Goal: Task Accomplishment & Management: Manage account settings

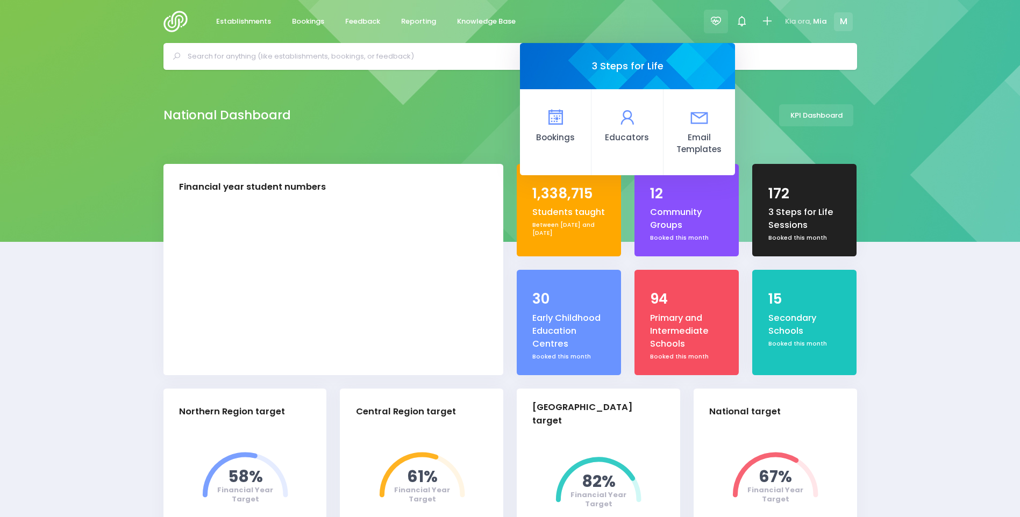
select select "5"
click at [408, 18] on span "Reporting" at bounding box center [418, 21] width 35 height 11
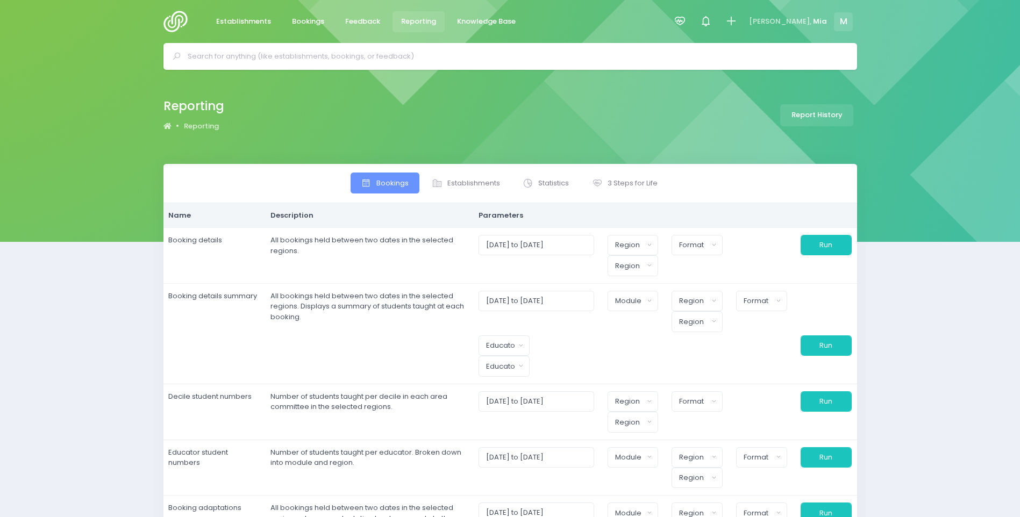
select select
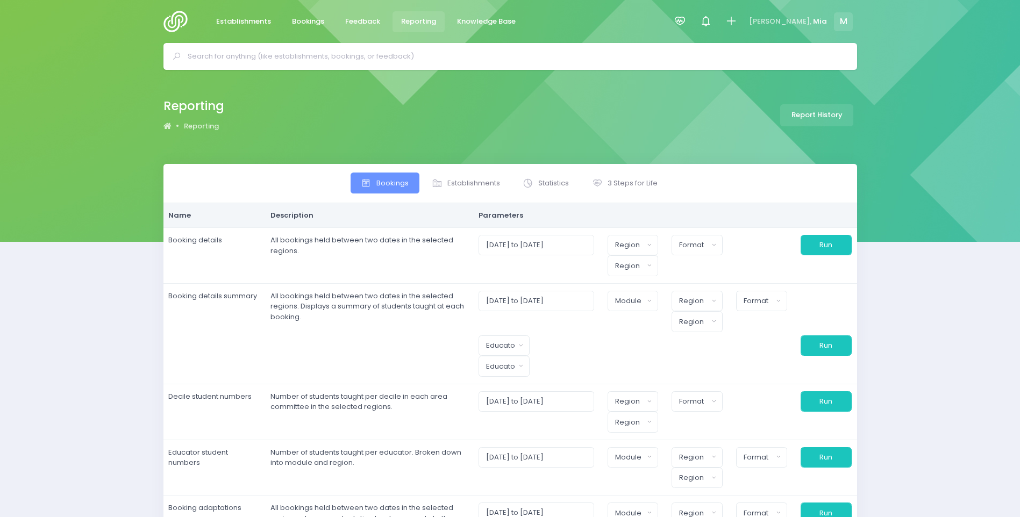
select select
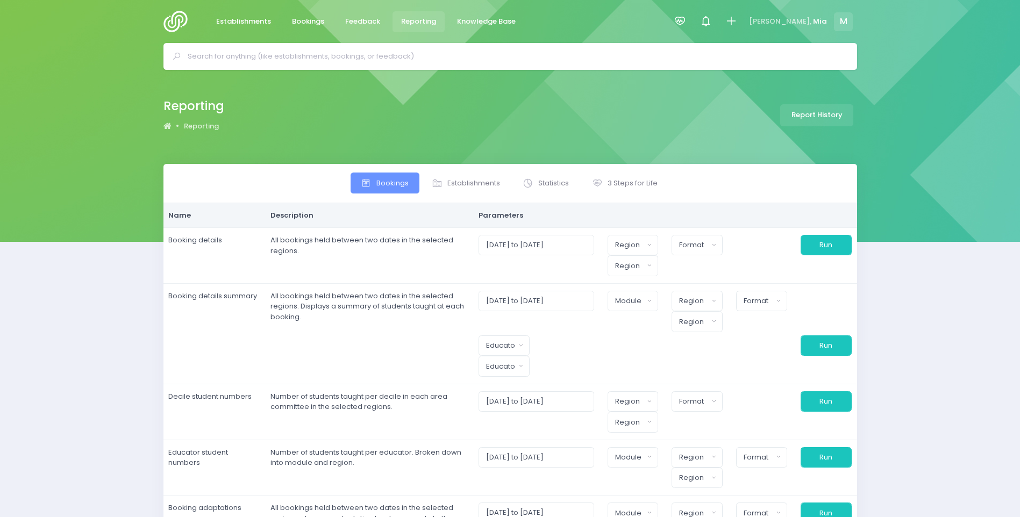
select select
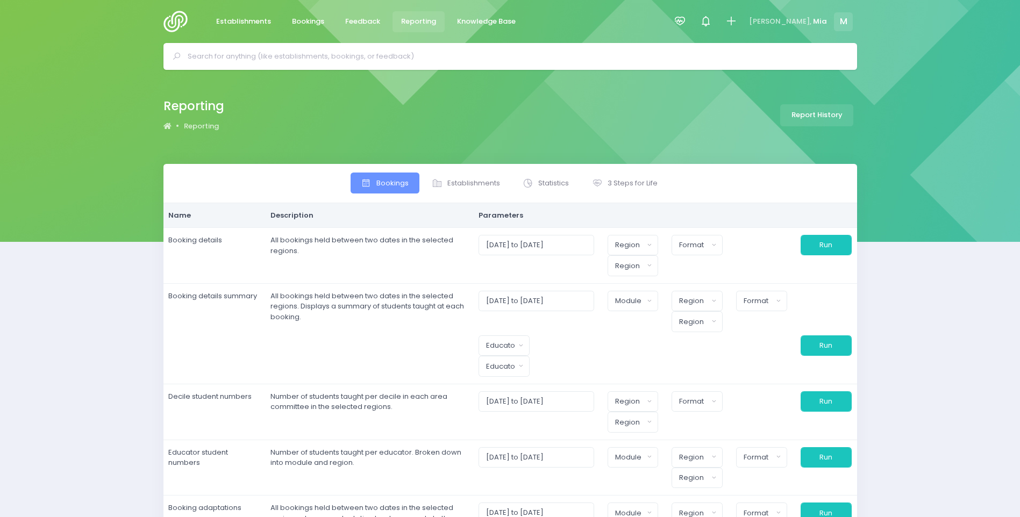
select select
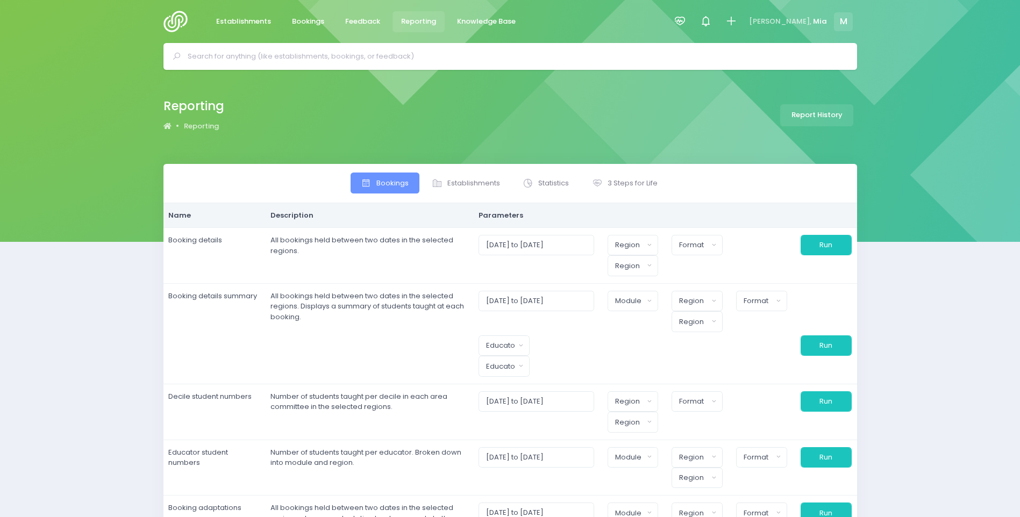
select select
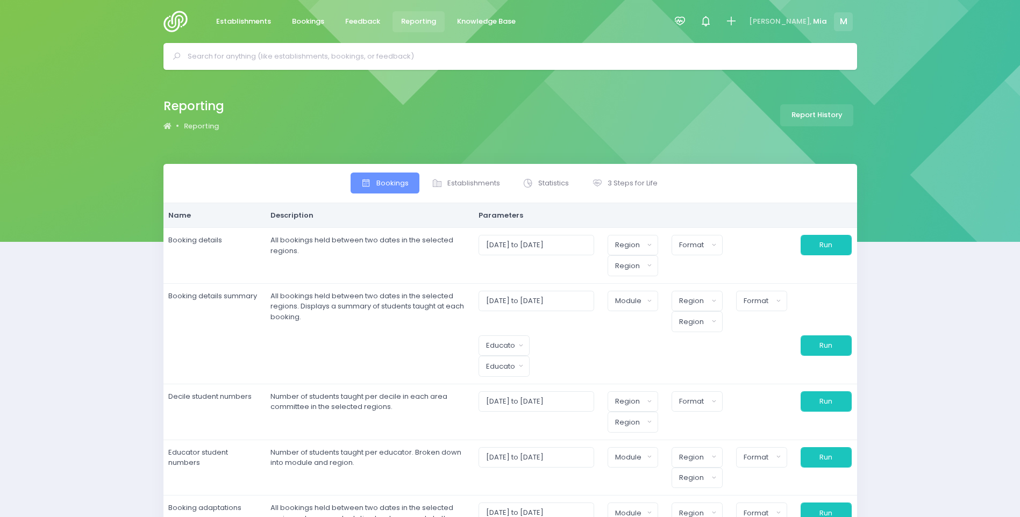
select select
click at [624, 180] on span "3 Steps for Life" at bounding box center [633, 183] width 50 height 11
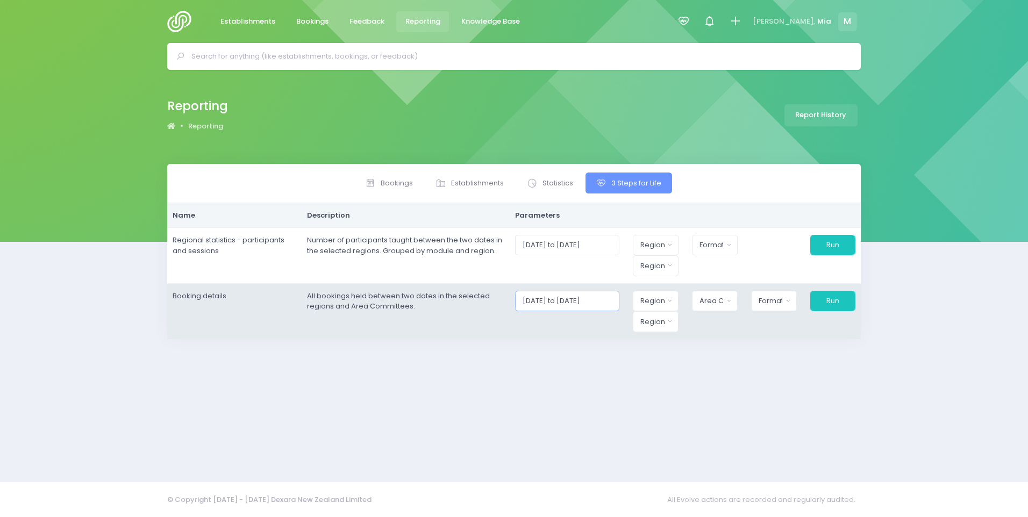
click at [578, 295] on input "[DATE] to [DATE]" at bounding box center [567, 301] width 104 height 20
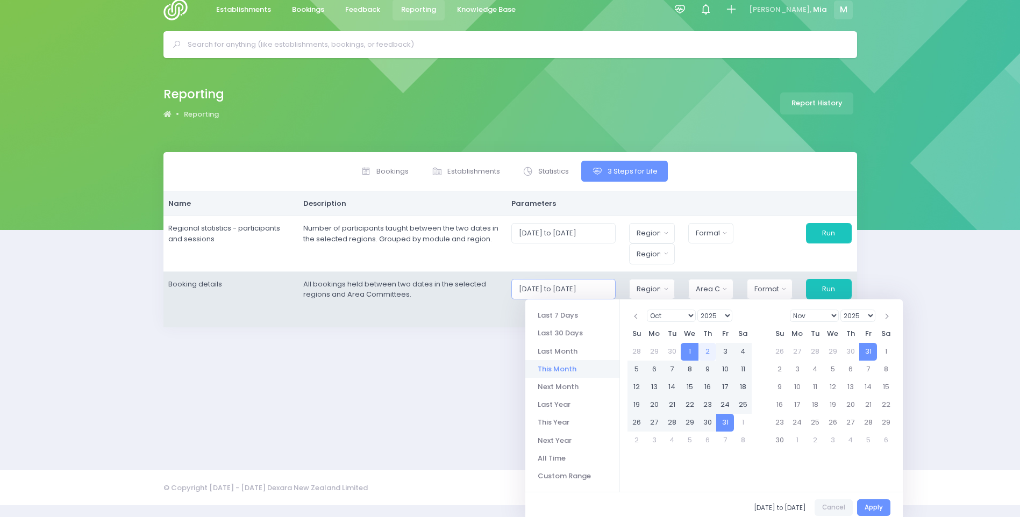
scroll to position [18, 0]
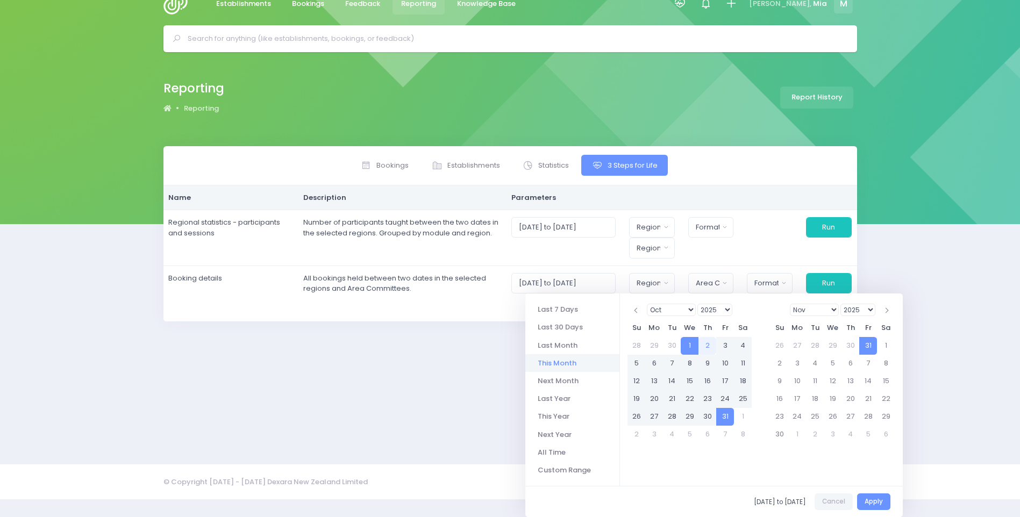
click at [570, 361] on li "This Month" at bounding box center [572, 363] width 94 height 18
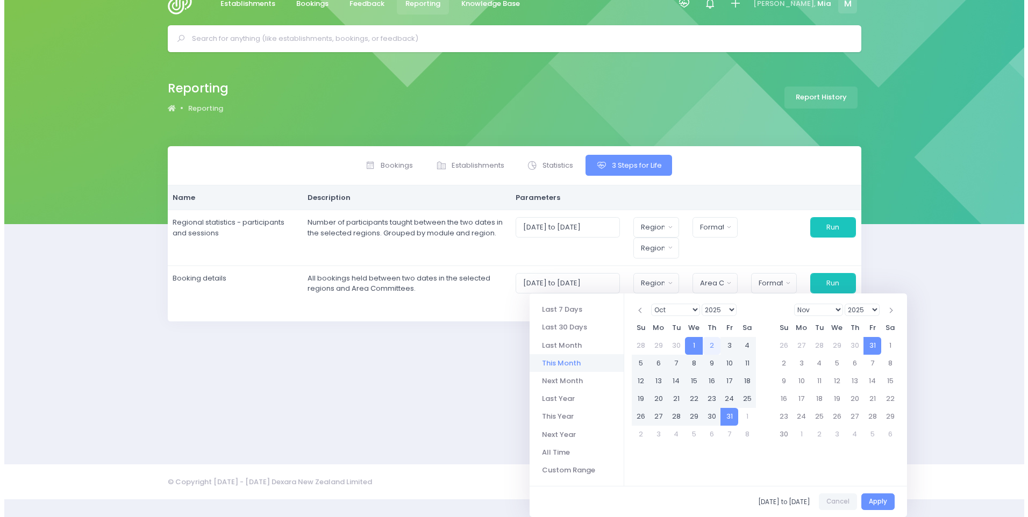
scroll to position [0, 0]
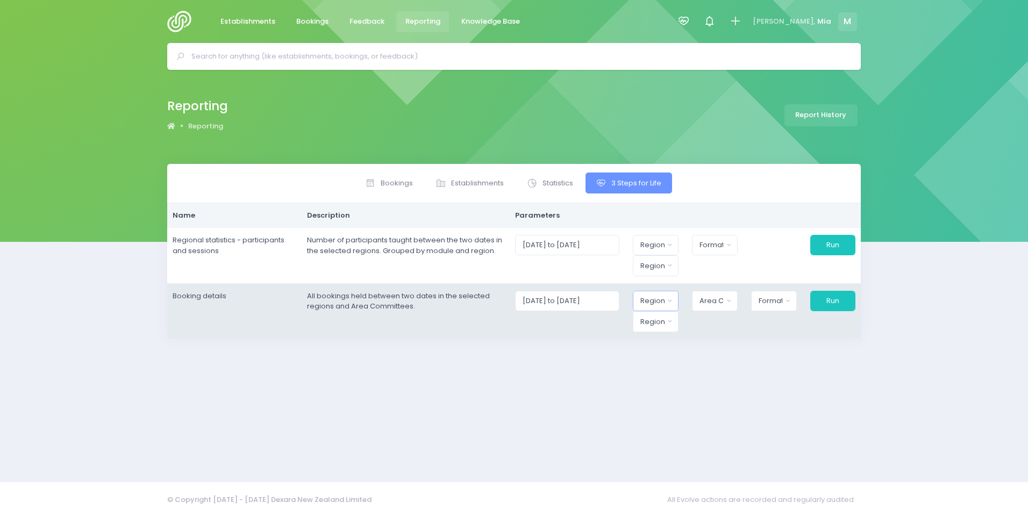
click at [659, 301] on div "Region" at bounding box center [653, 301] width 24 height 11
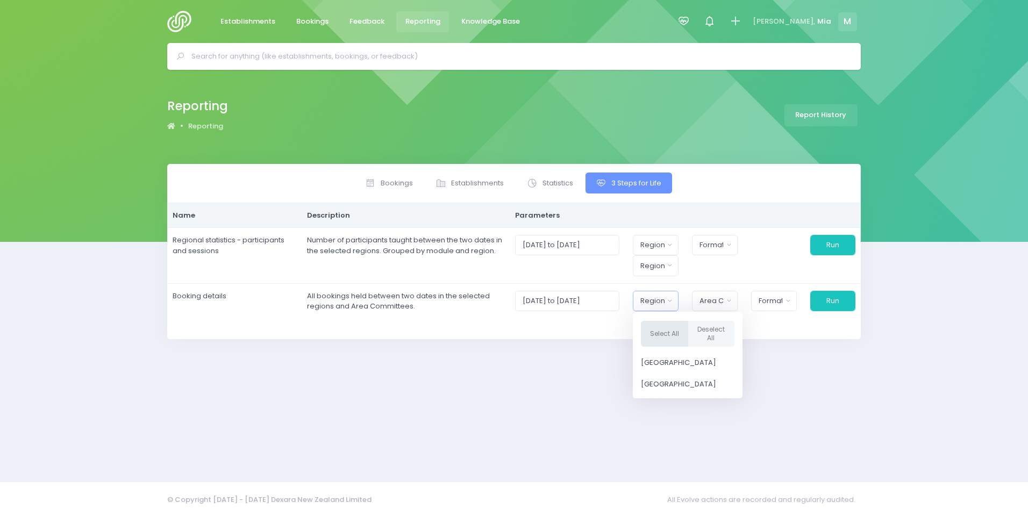
click at [666, 331] on button "Select All" at bounding box center [664, 334] width 47 height 26
select select "Northern"
click at [587, 367] on div "Bookings Establishments Statistics 3 Steps for Life Name" at bounding box center [514, 316] width 721 height 305
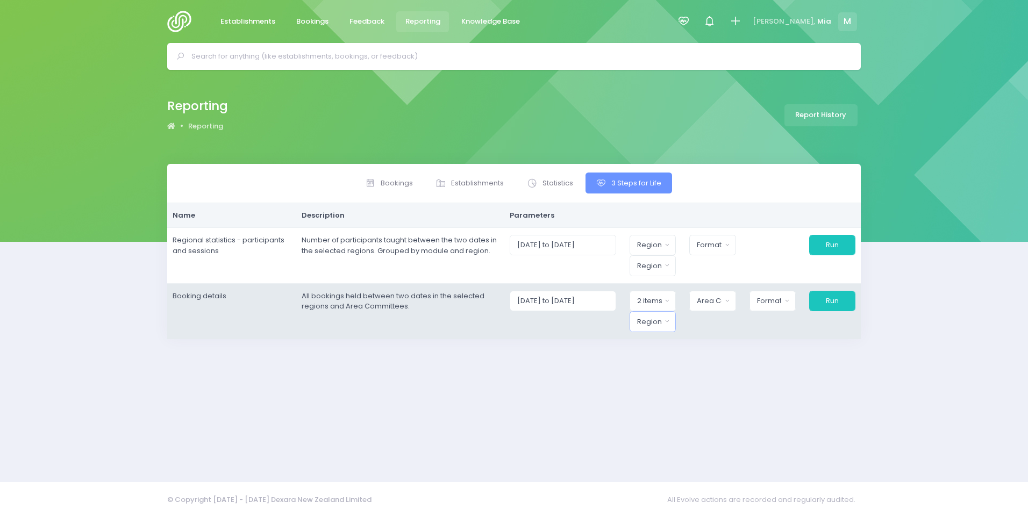
click at [638, 332] on button "Region" at bounding box center [653, 321] width 46 height 20
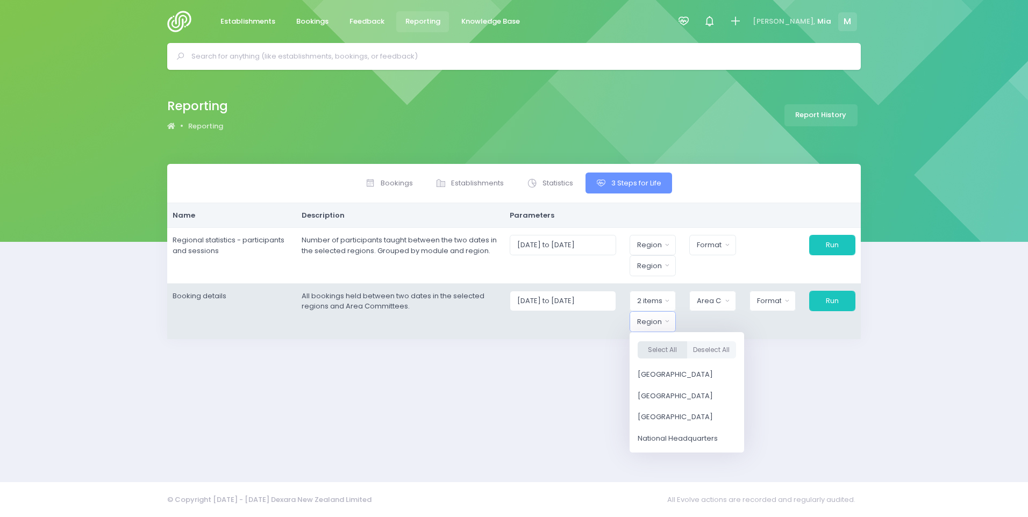
click at [670, 350] on button "Select All" at bounding box center [662, 350] width 49 height 18
select select "Northern"
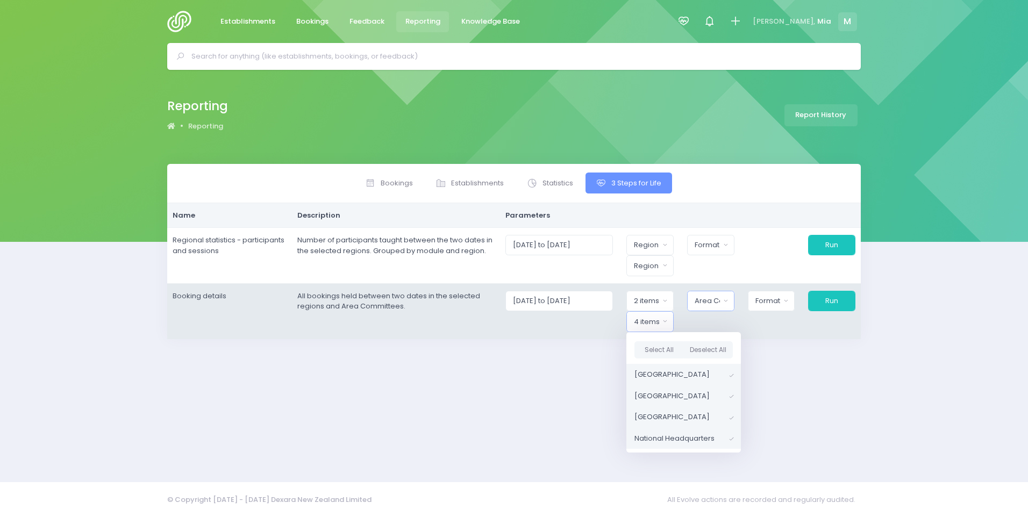
click at [706, 304] on div "Area Committee" at bounding box center [707, 301] width 25 height 11
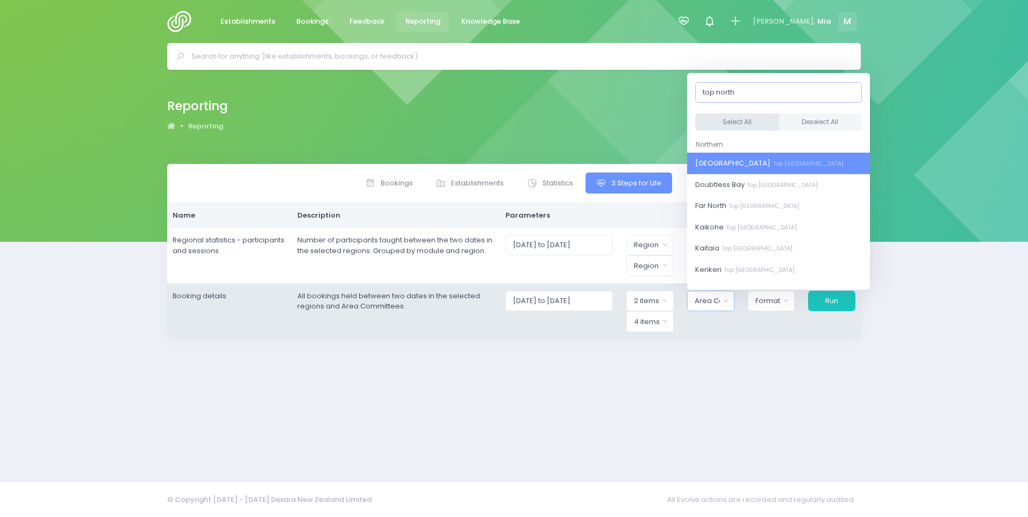
type input "top north"
click at [741, 128] on button "Select All" at bounding box center [737, 122] width 84 height 18
select select "[GEOGRAPHIC_DATA]"
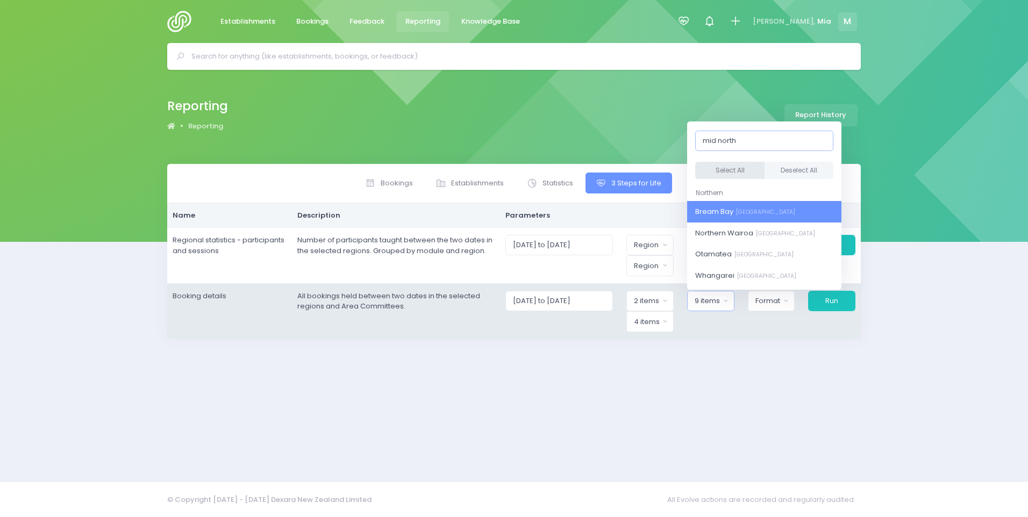
type input "mid north"
click at [734, 166] on button "Select All" at bounding box center [729, 171] width 69 height 18
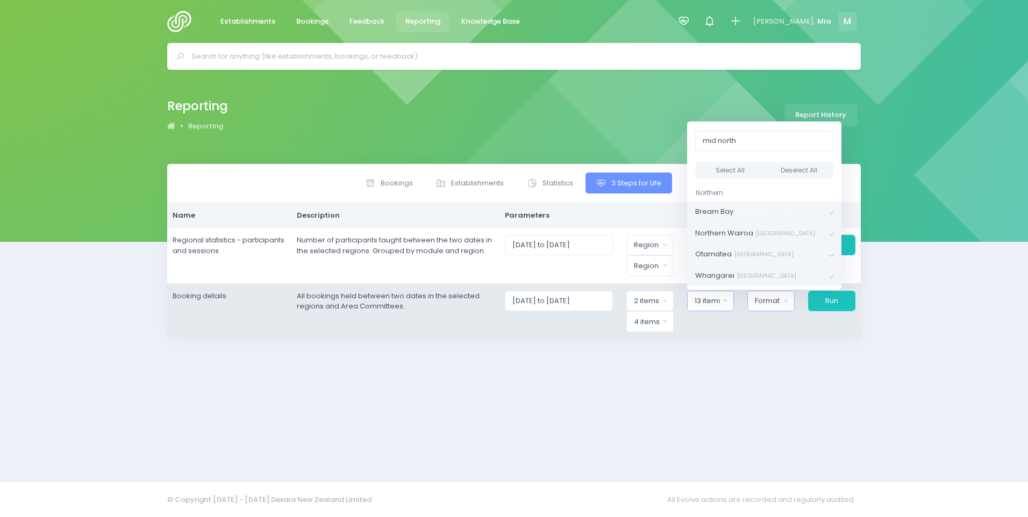
click at [772, 306] on div "Format" at bounding box center [767, 301] width 25 height 11
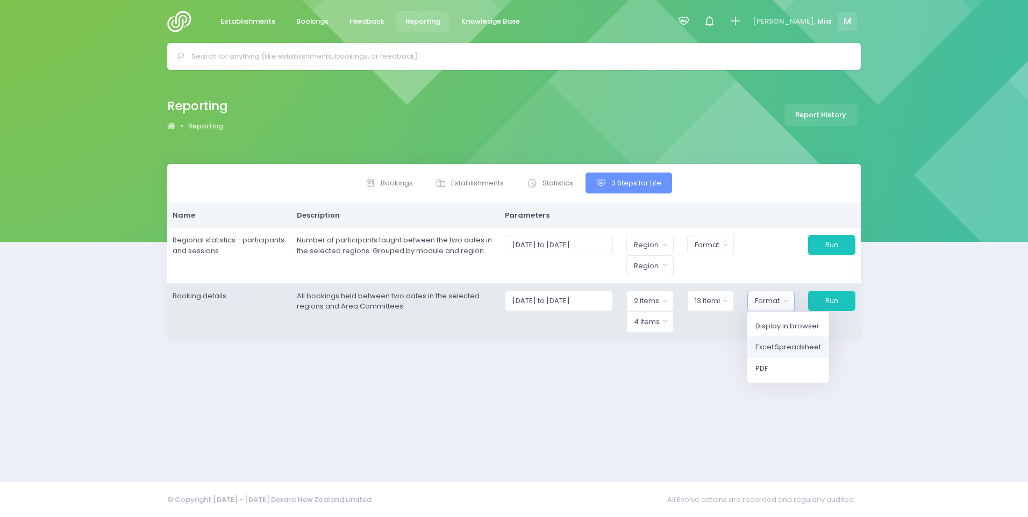
click at [779, 353] on link "Excel Spreadsheet" at bounding box center [789, 348] width 82 height 22
select select "excel"
click at [824, 305] on button "Run" at bounding box center [832, 301] width 48 height 20
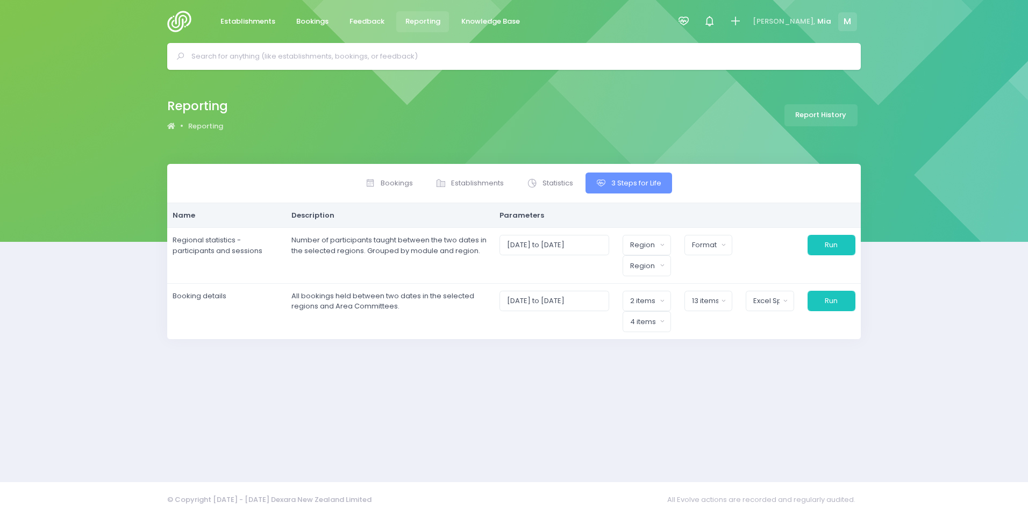
click at [378, 141] on div "Reporting Reporting Report History" at bounding box center [514, 117] width 1028 height 94
click at [690, 18] on icon at bounding box center [684, 21] width 12 height 12
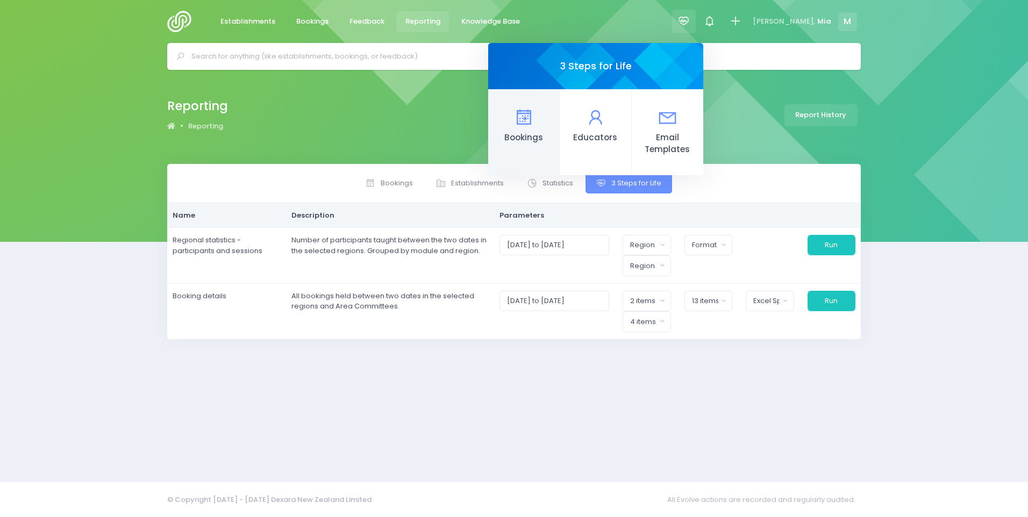
click at [550, 135] on span "Bookings" at bounding box center [524, 138] width 54 height 12
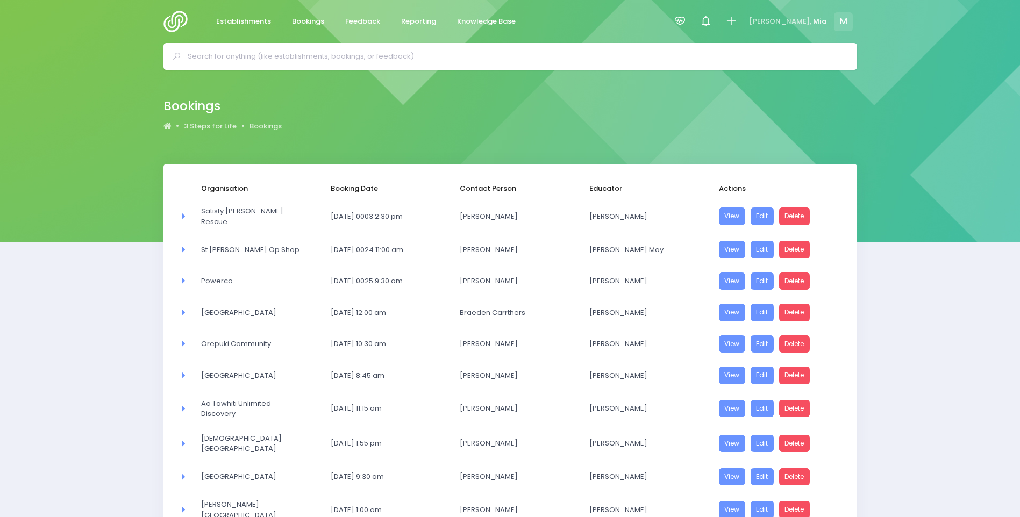
select select "20"
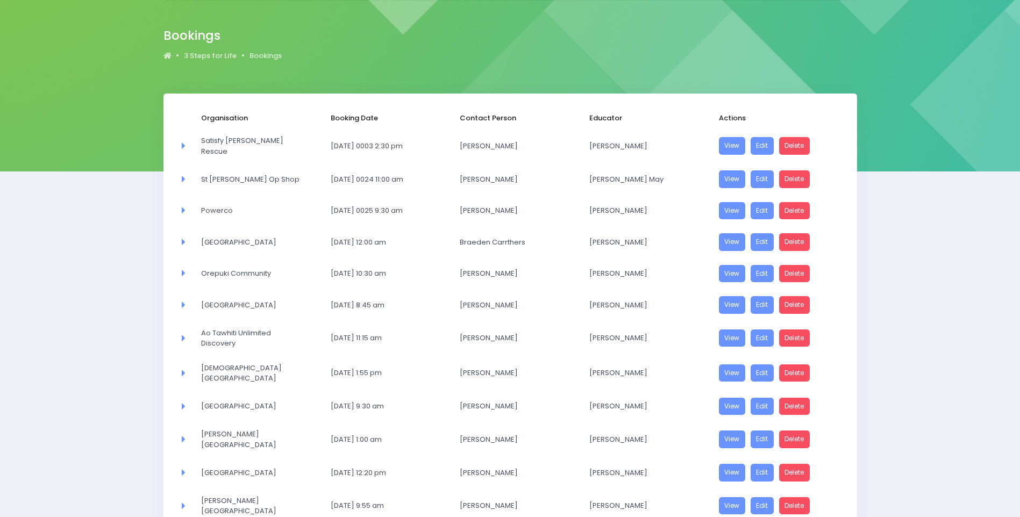
scroll to position [410, 0]
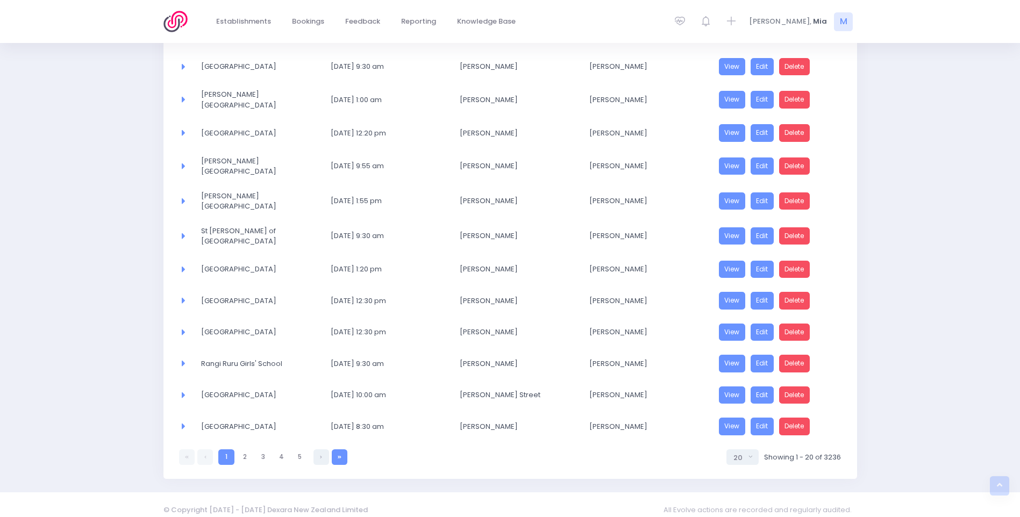
click at [341, 450] on link at bounding box center [340, 458] width 16 height 16
select select "20"
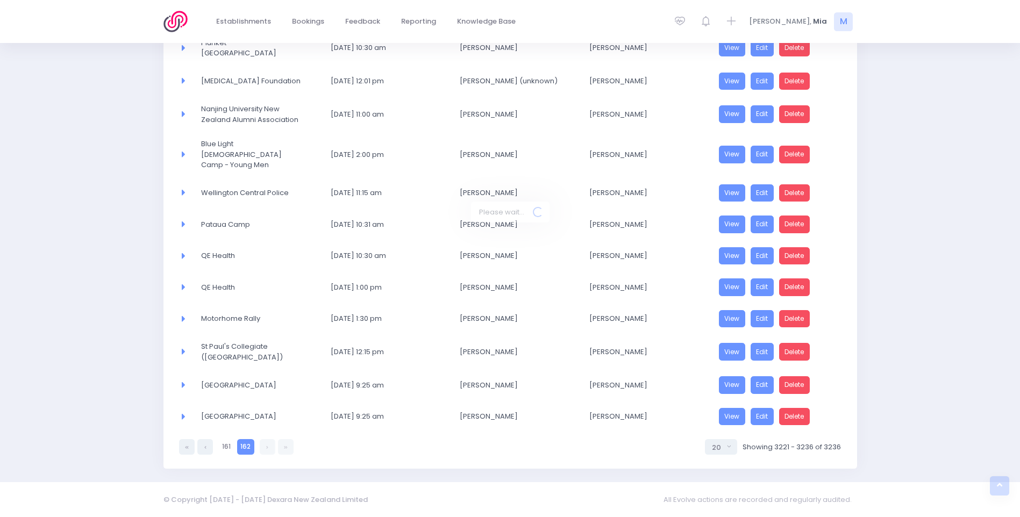
scroll to position [284, 0]
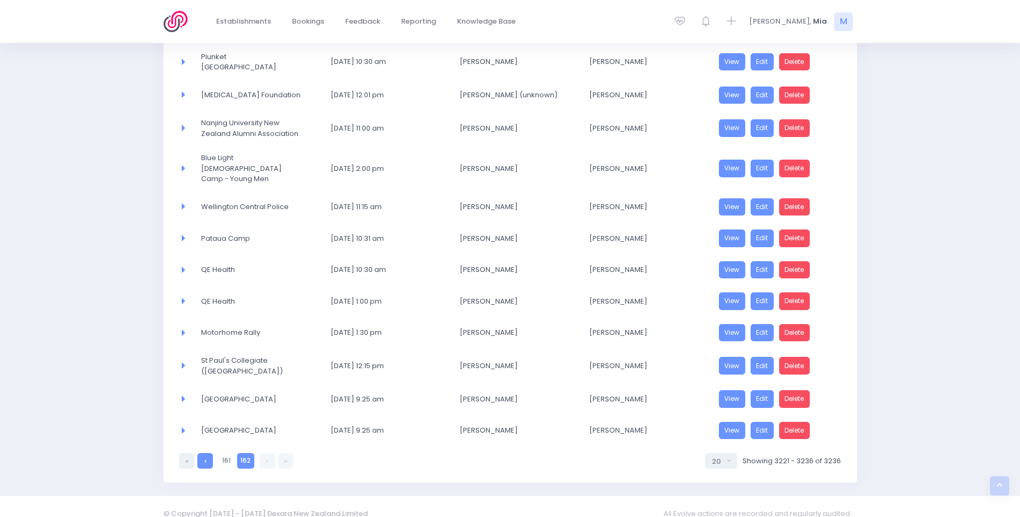
click at [212, 453] on link at bounding box center [205, 461] width 16 height 16
select select "20"
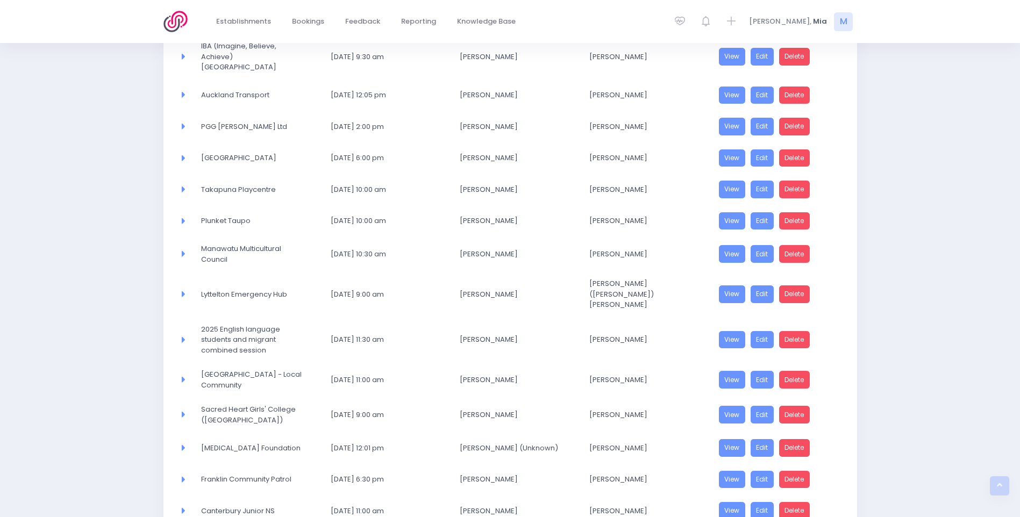
scroll to position [428, 0]
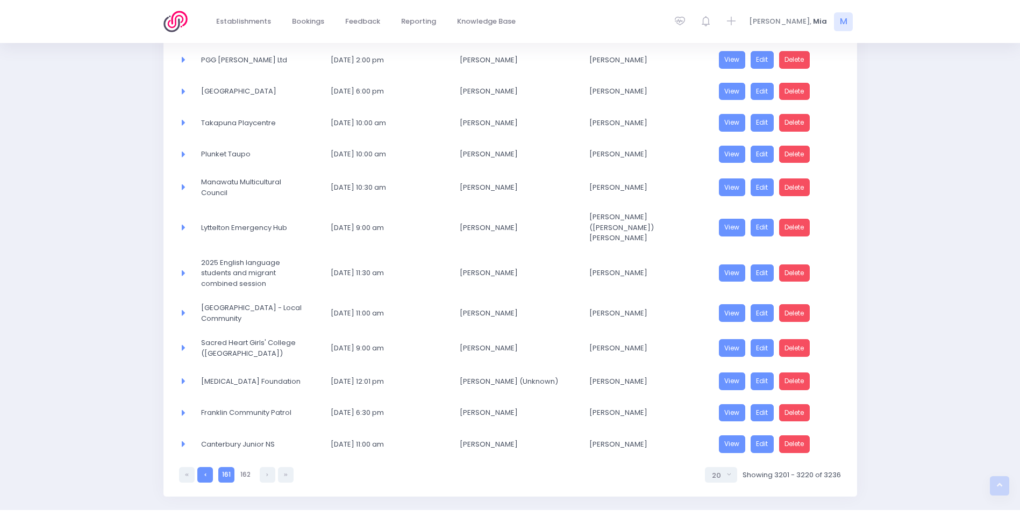
click at [201, 467] on link at bounding box center [205, 475] width 16 height 16
select select "20"
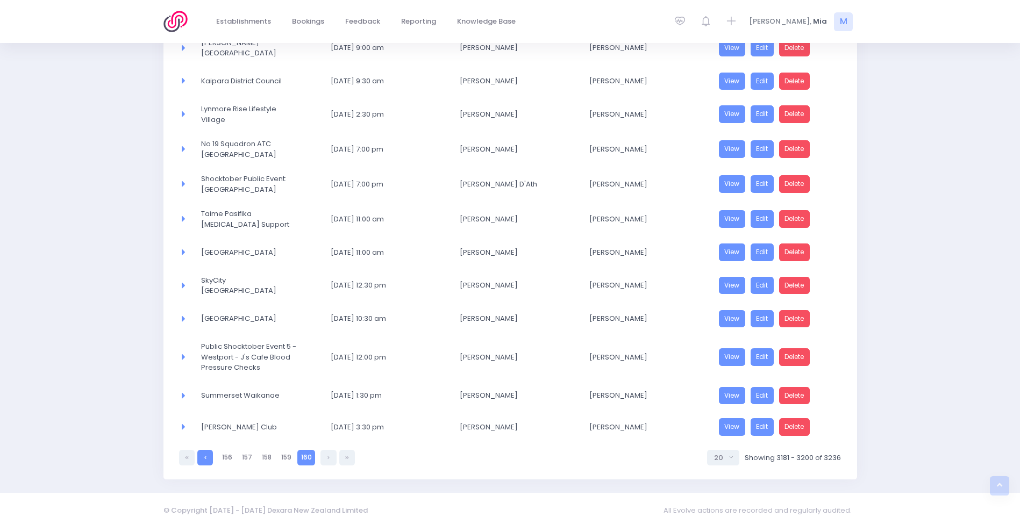
click at [209, 455] on link at bounding box center [205, 458] width 16 height 16
select select "20"
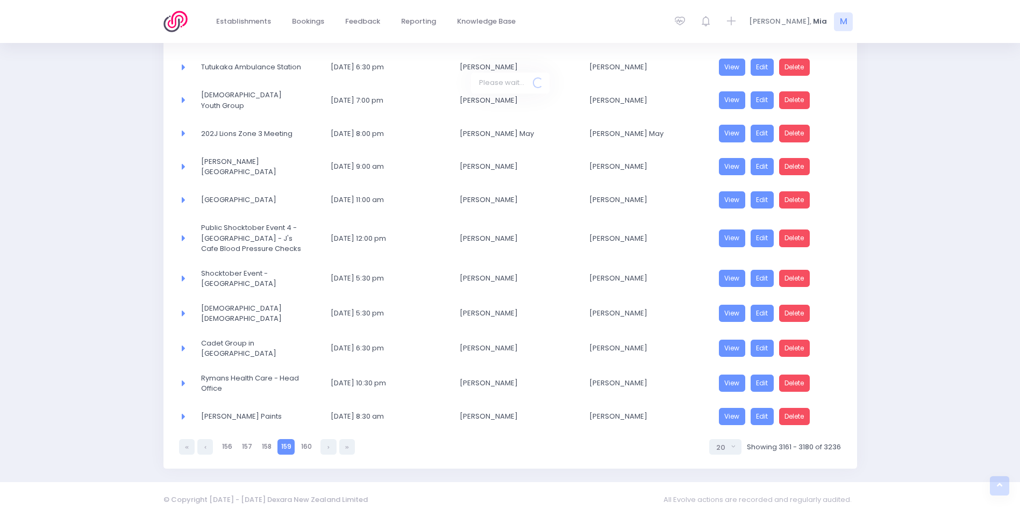
scroll to position [431, 0]
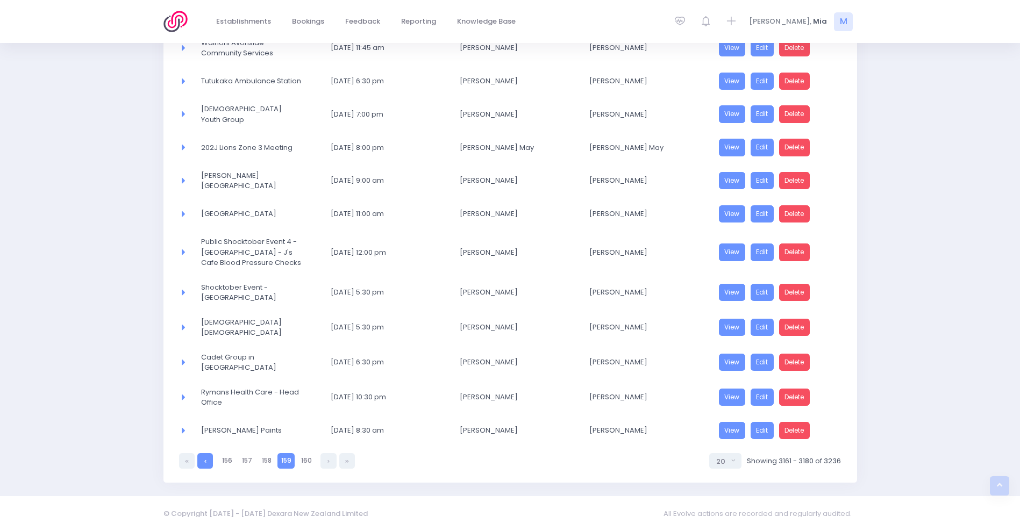
click at [205, 454] on link at bounding box center [205, 461] width 16 height 16
select select "20"
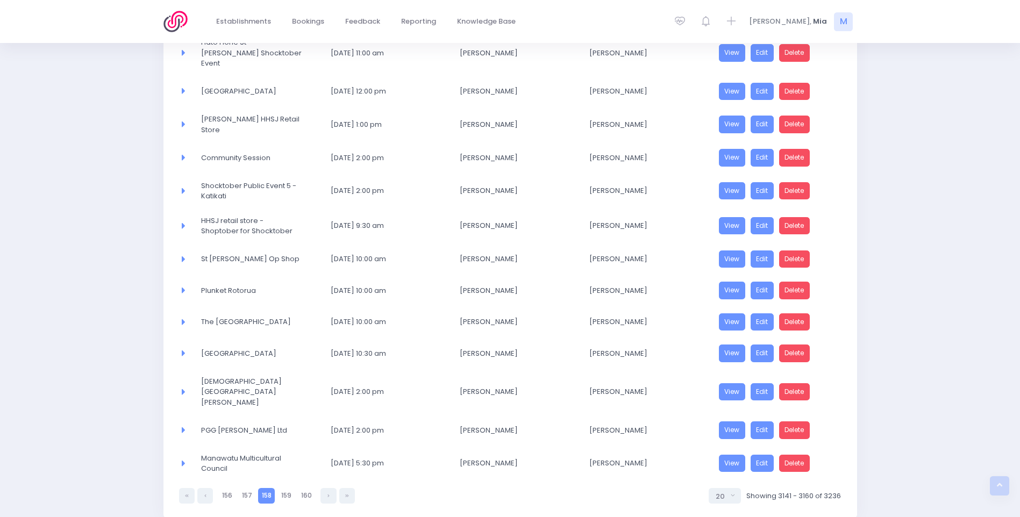
scroll to position [445, 0]
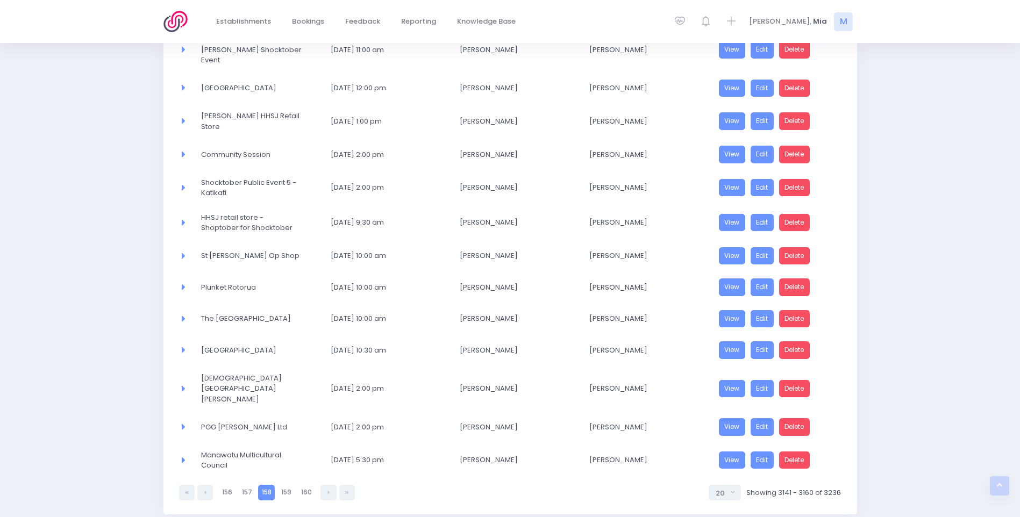
click at [205, 493] on icon at bounding box center [205, 493] width 2 height 0
select select "20"
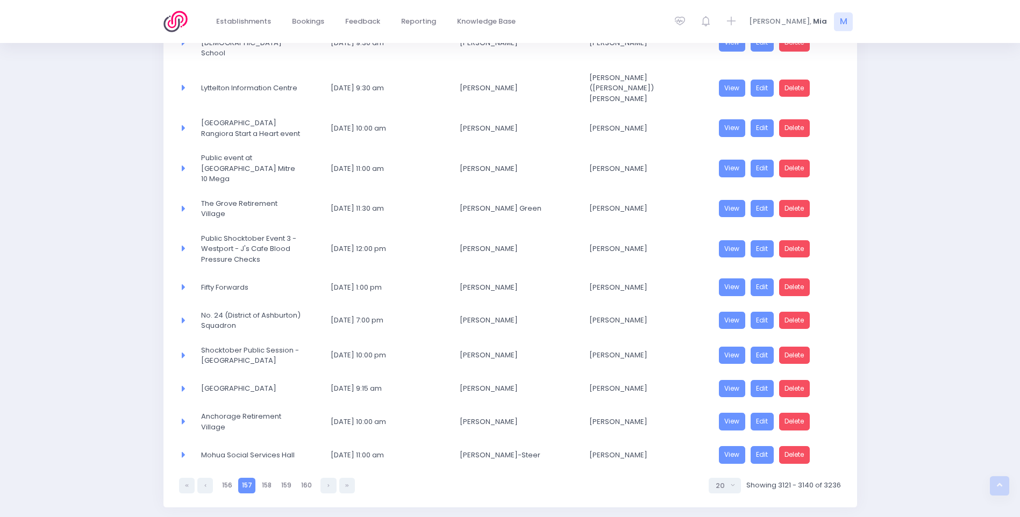
click at [205, 486] on icon at bounding box center [205, 486] width 2 height 0
select select "20"
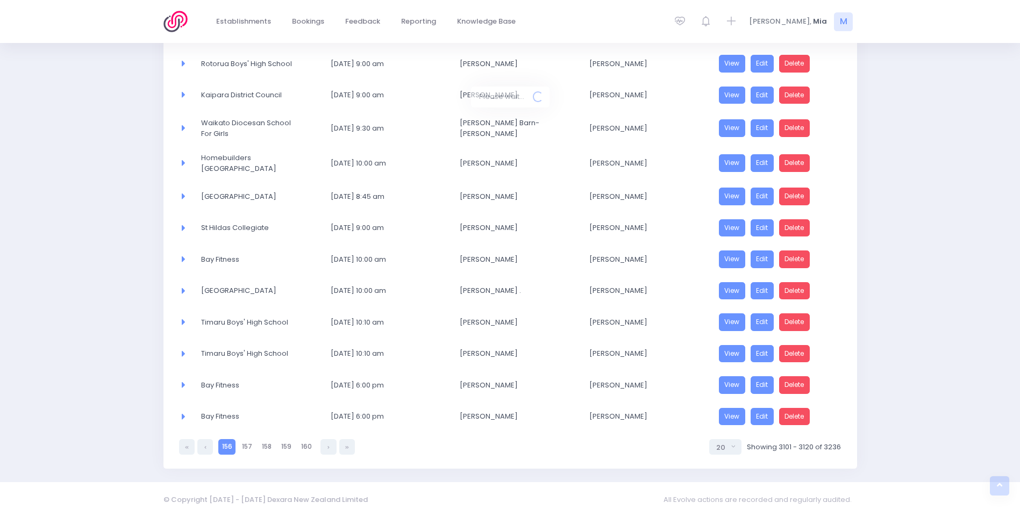
scroll to position [428, 0]
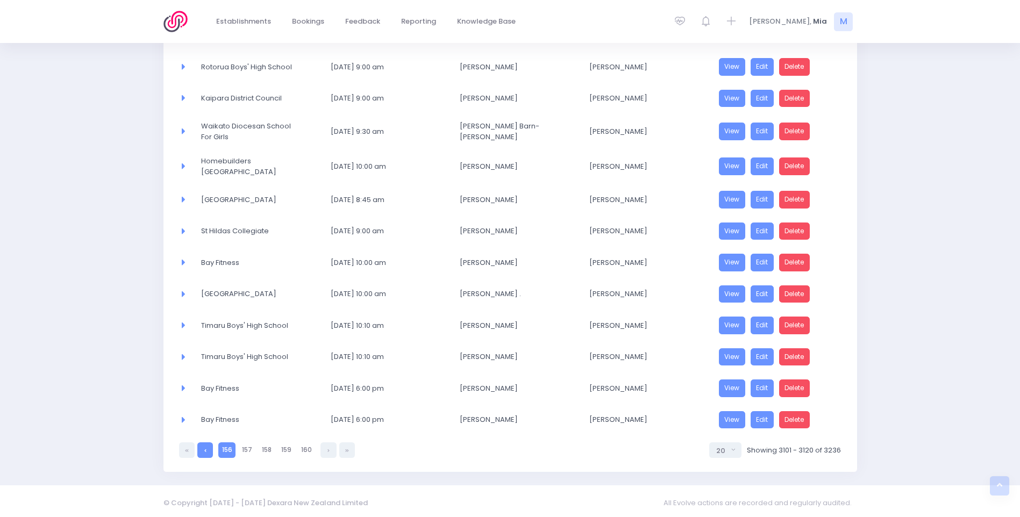
click at [205, 451] on icon at bounding box center [205, 451] width 2 height 0
select select "20"
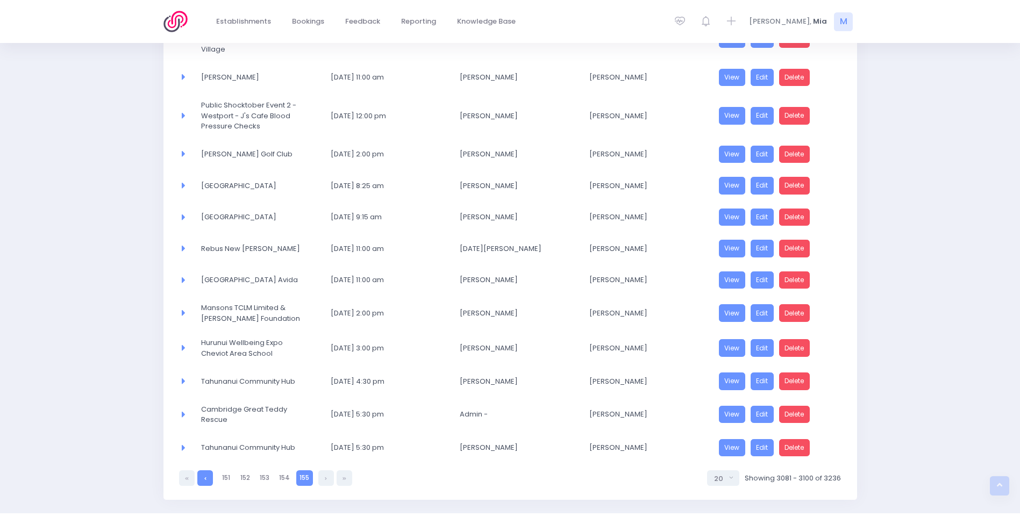
click at [211, 485] on link at bounding box center [205, 479] width 16 height 16
select select "20"
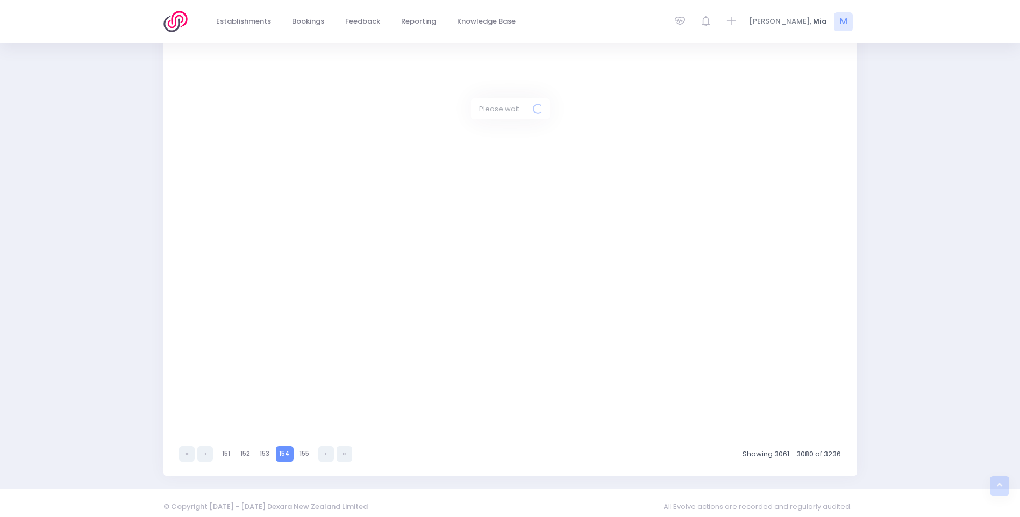
scroll to position [414, 0]
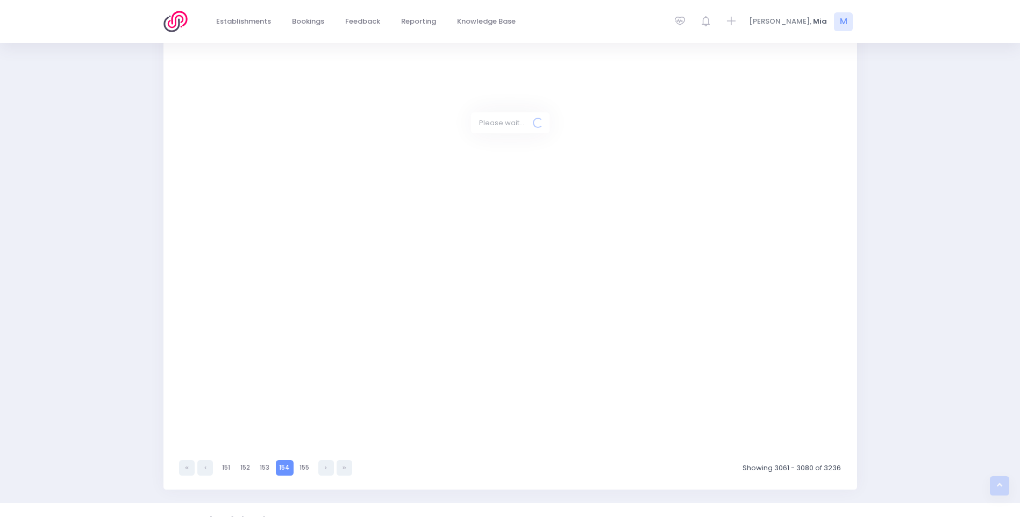
select select "20"
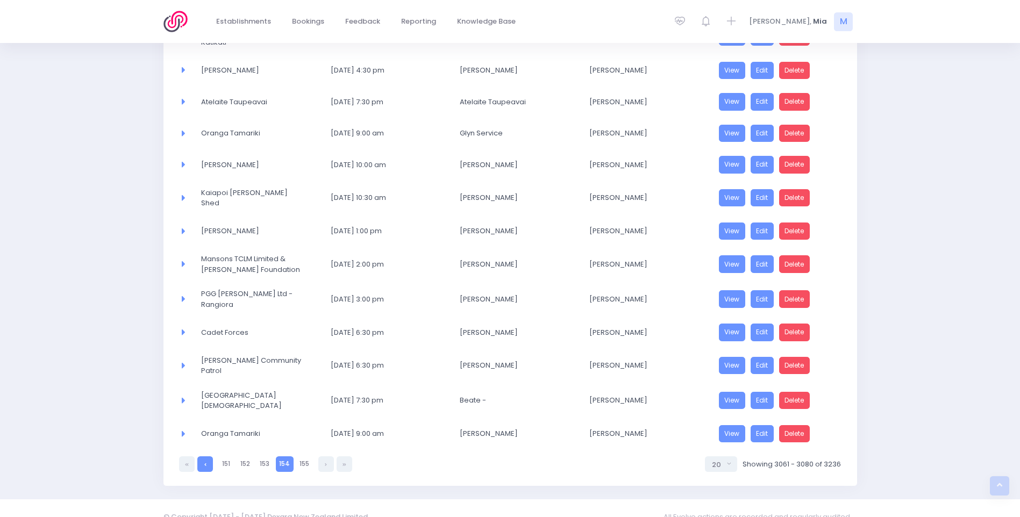
click at [211, 457] on link at bounding box center [205, 465] width 16 height 16
select select "20"
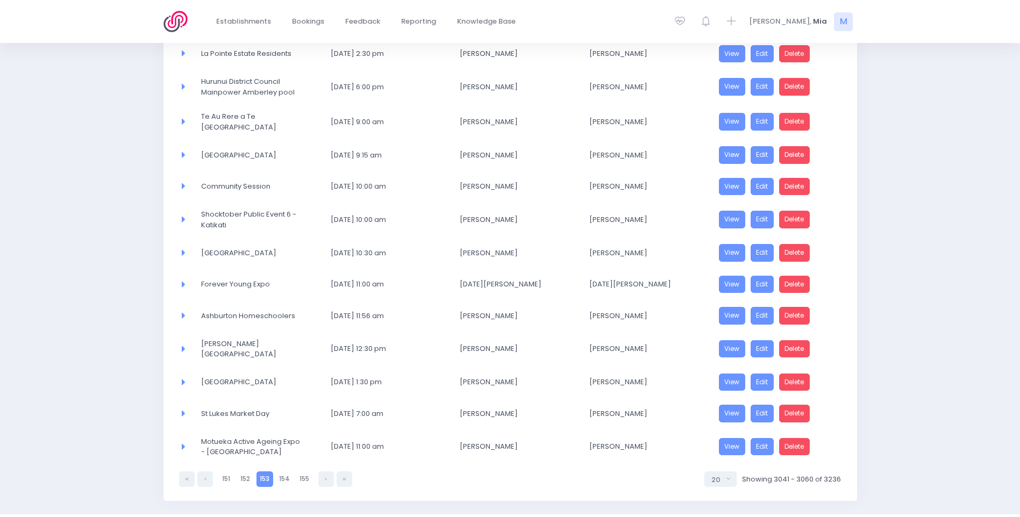
scroll to position [462, 0]
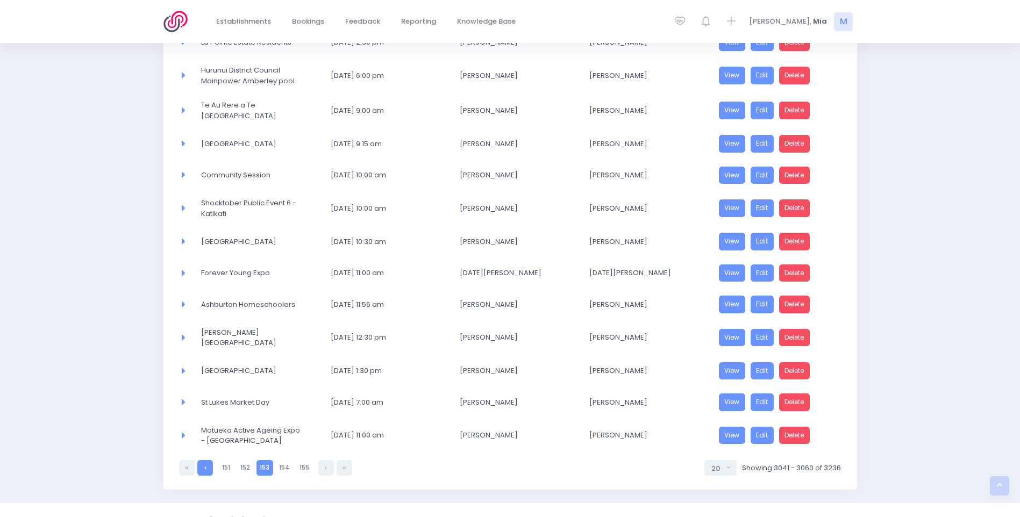
click at [211, 460] on link at bounding box center [205, 468] width 16 height 16
select select "20"
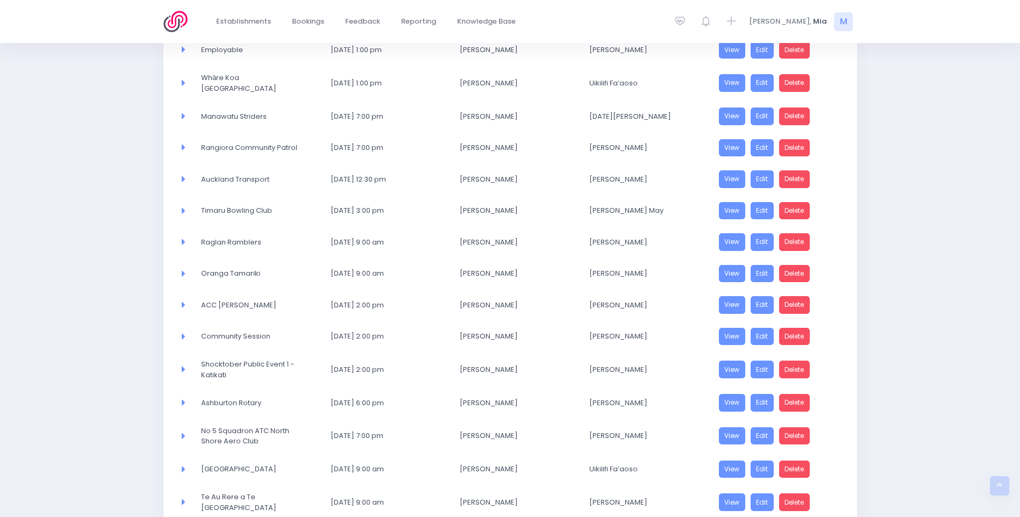
scroll to position [367, 0]
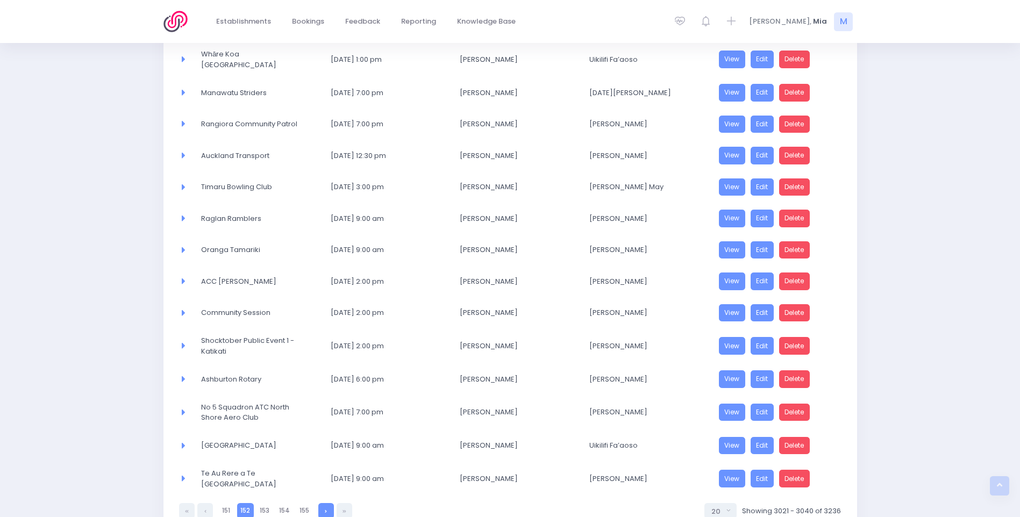
click at [321, 503] on link at bounding box center [326, 511] width 16 height 16
select select "20"
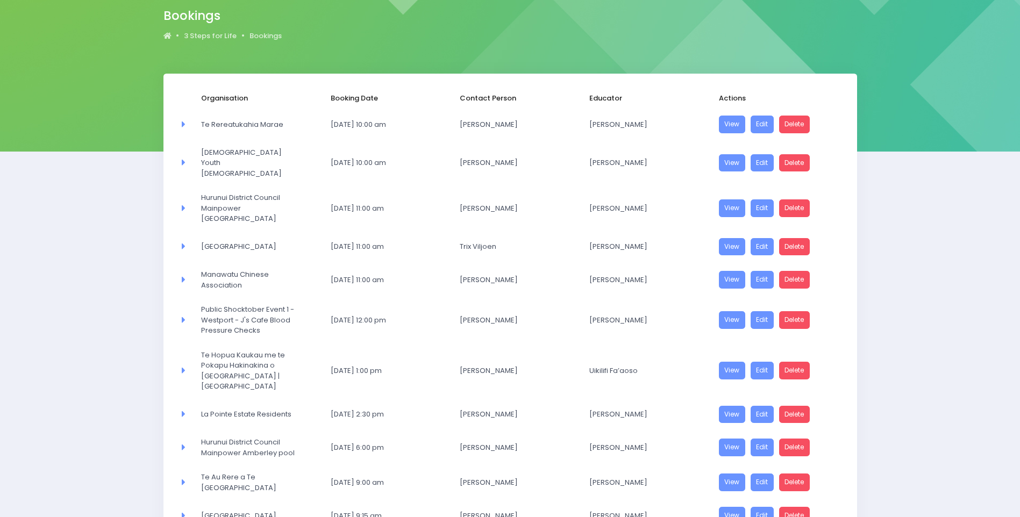
scroll to position [108, 0]
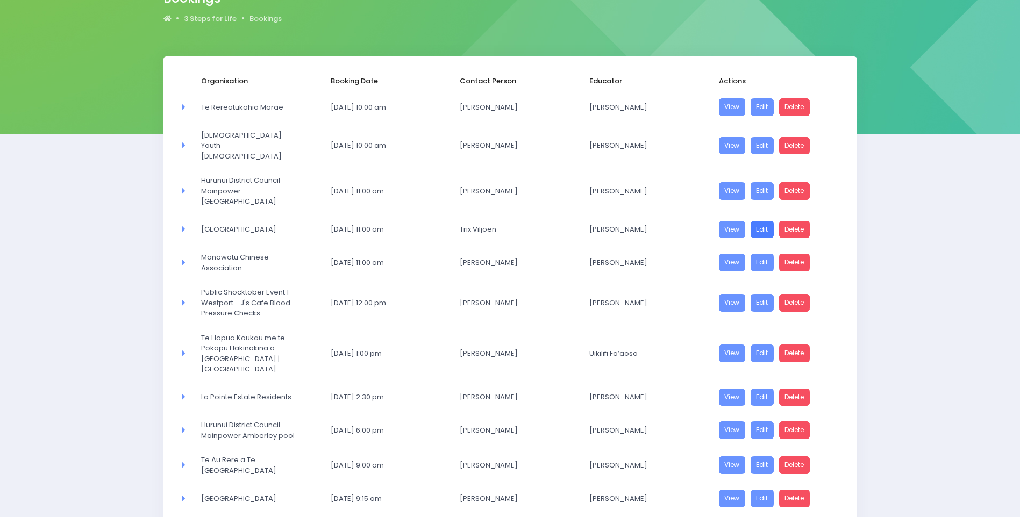
click at [758, 221] on link "Edit" at bounding box center [763, 230] width 24 height 18
click at [766, 389] on link "Edit" at bounding box center [763, 398] width 24 height 18
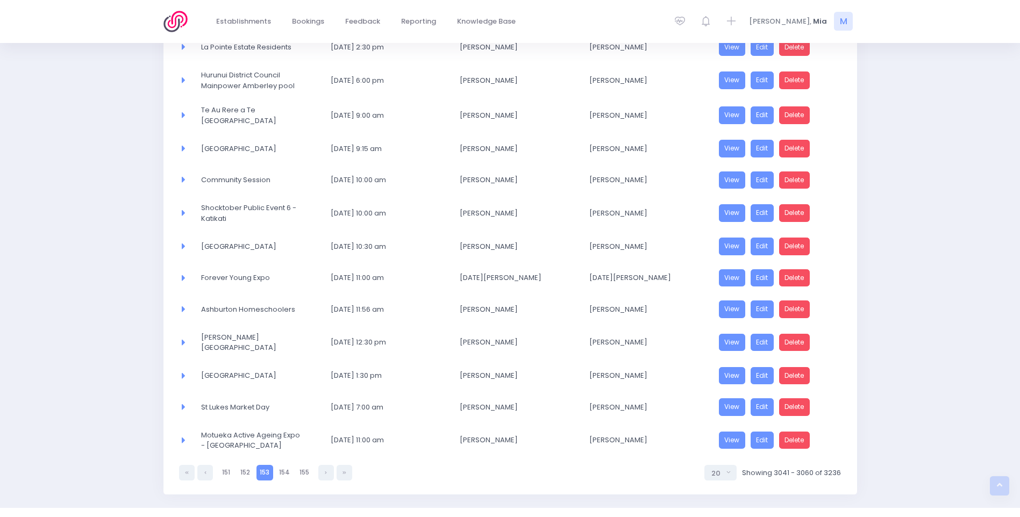
scroll to position [462, 0]
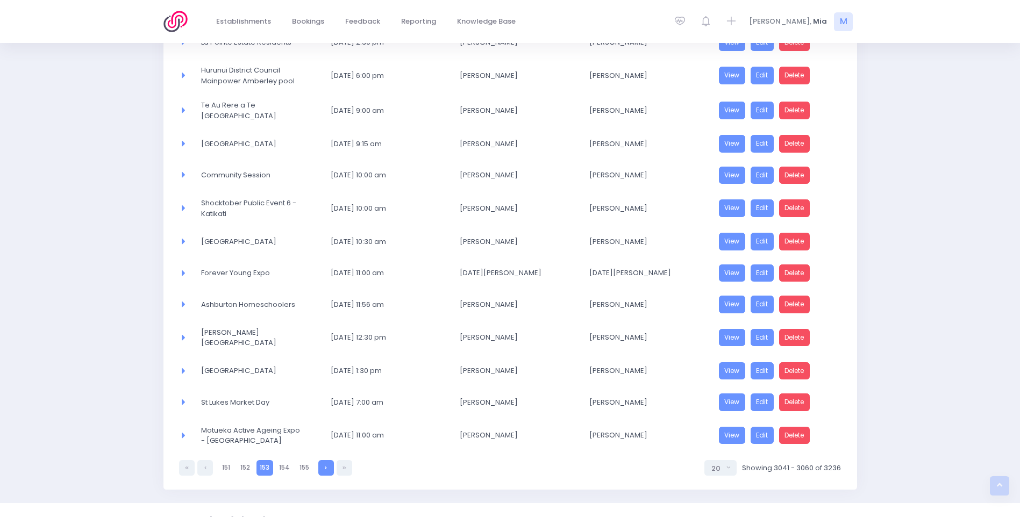
click at [327, 460] on link at bounding box center [326, 468] width 16 height 16
select select "20"
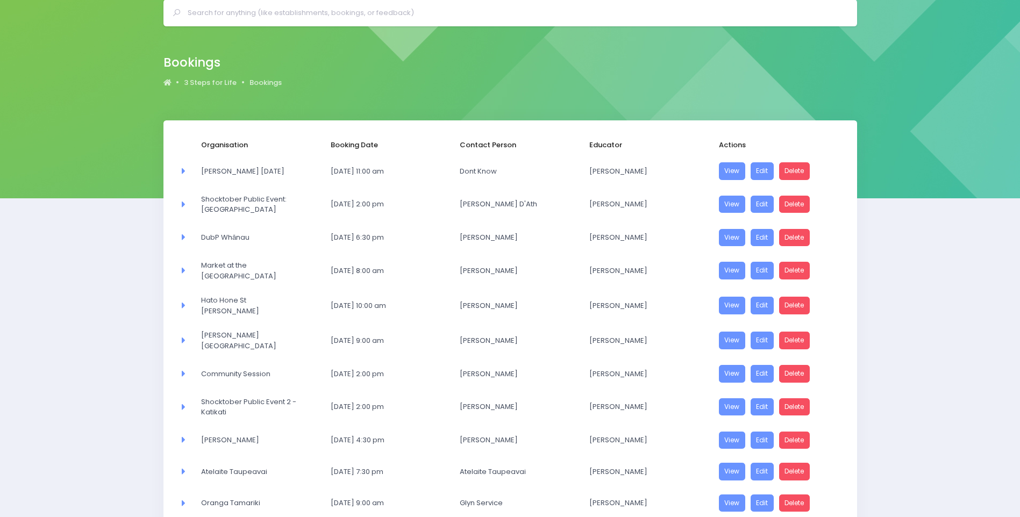
scroll to position [37, 0]
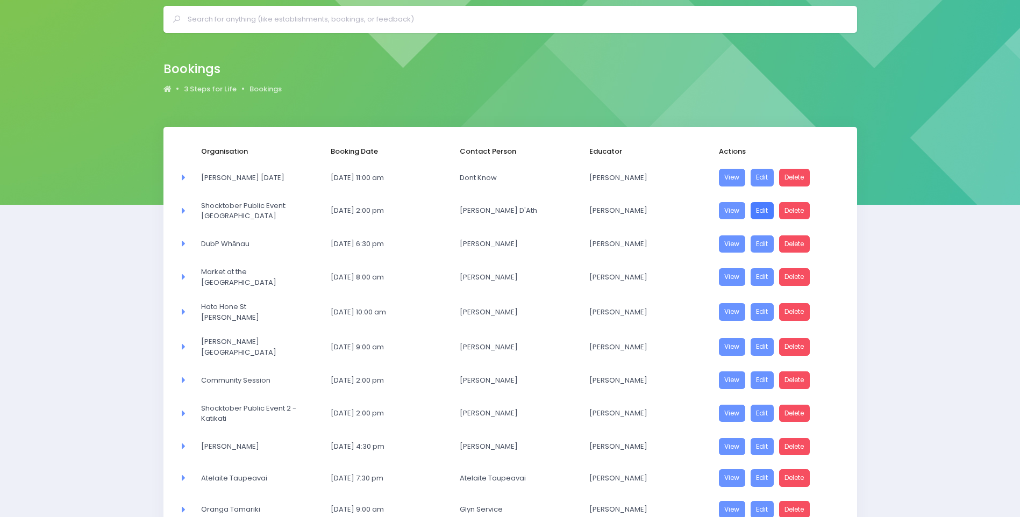
click at [765, 211] on link "Edit" at bounding box center [763, 211] width 24 height 18
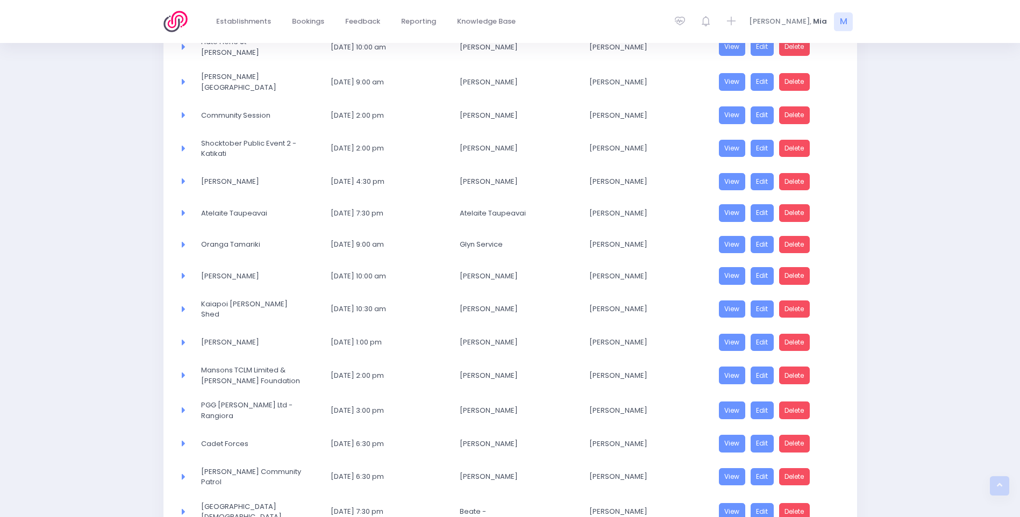
scroll to position [414, 0]
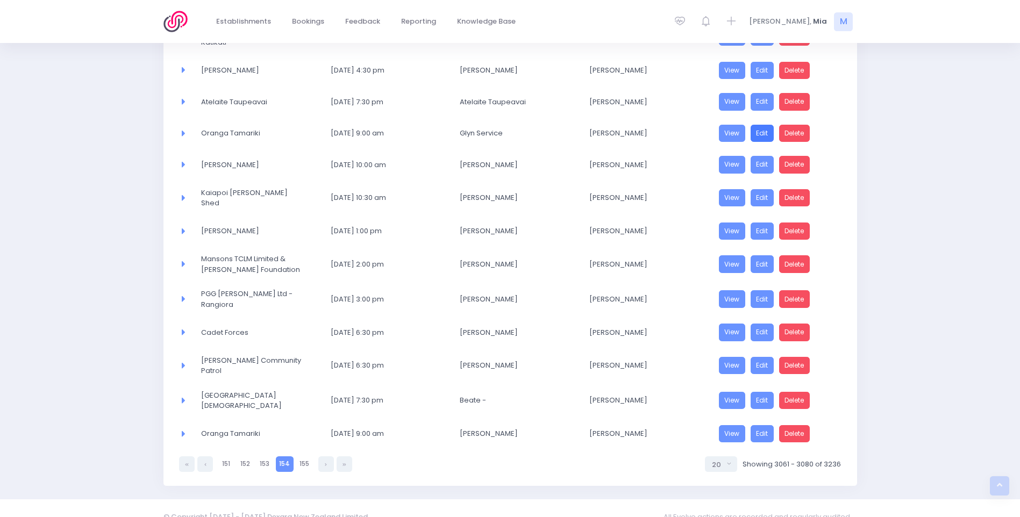
click at [761, 132] on link "Edit" at bounding box center [763, 134] width 24 height 18
click at [756, 156] on link "Edit" at bounding box center [763, 165] width 24 height 18
click at [329, 457] on link at bounding box center [326, 465] width 16 height 16
select select "20"
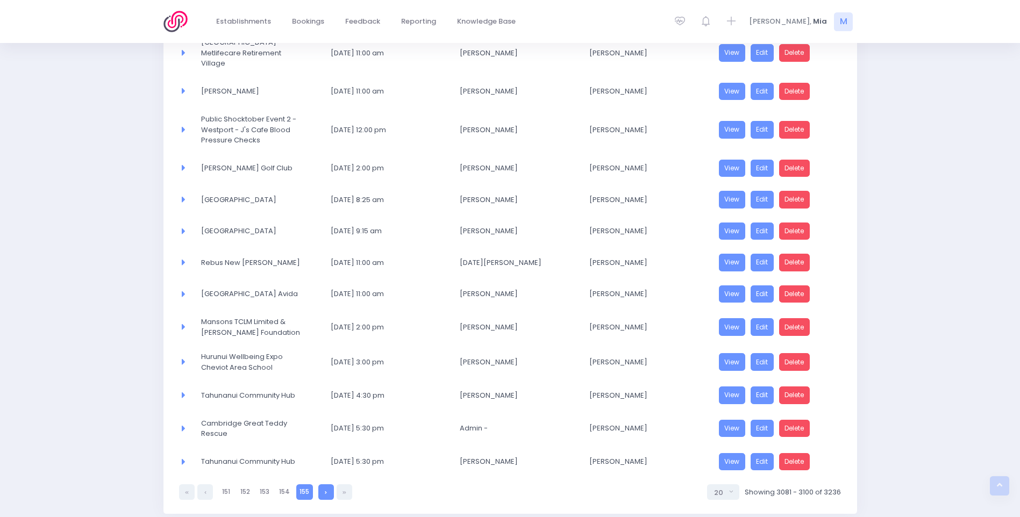
click at [324, 500] on link at bounding box center [326, 493] width 16 height 16
select select "20"
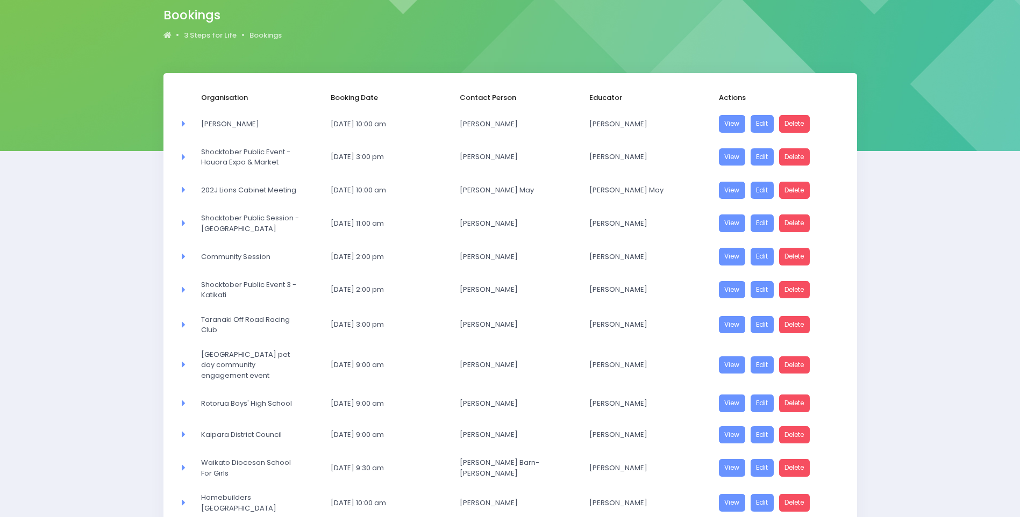
scroll to position [0, 0]
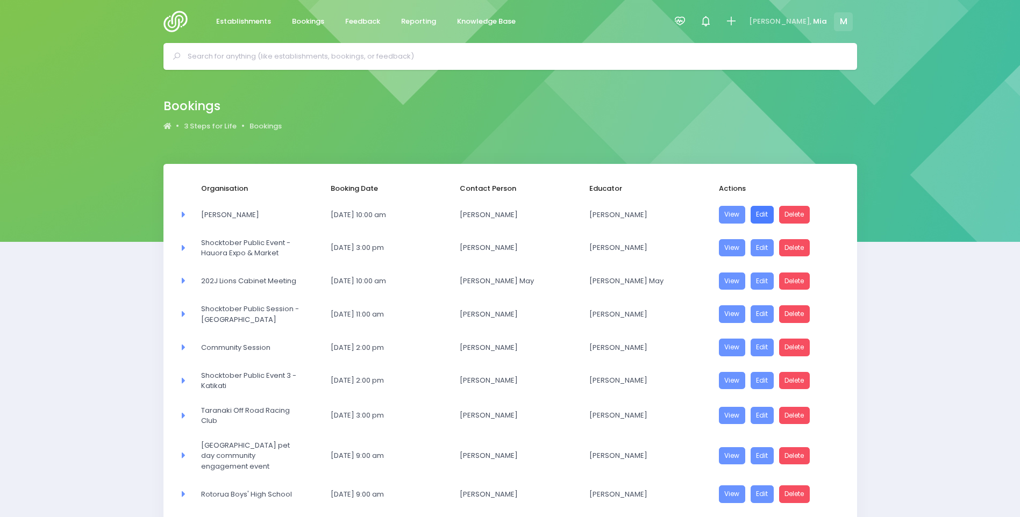
click at [759, 212] on link "Edit" at bounding box center [763, 215] width 24 height 18
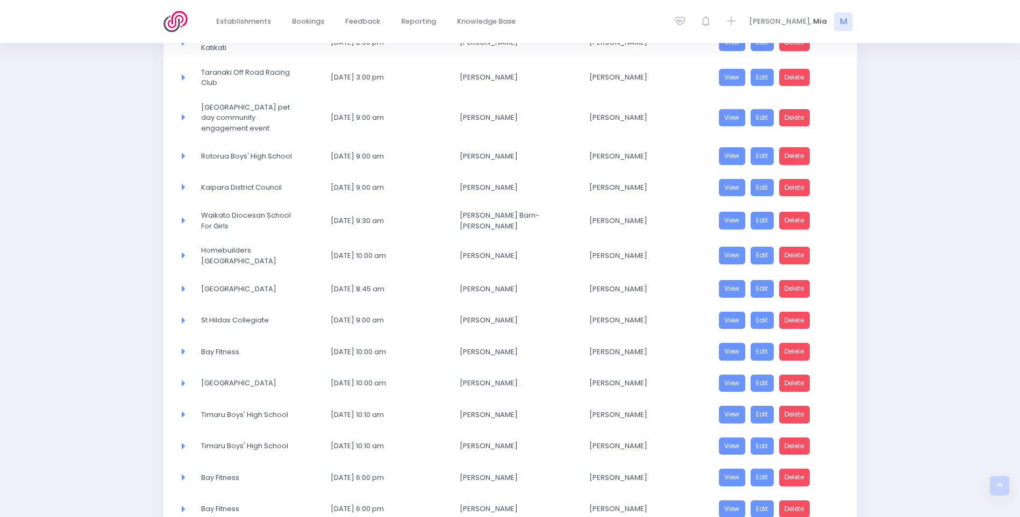
scroll to position [320, 0]
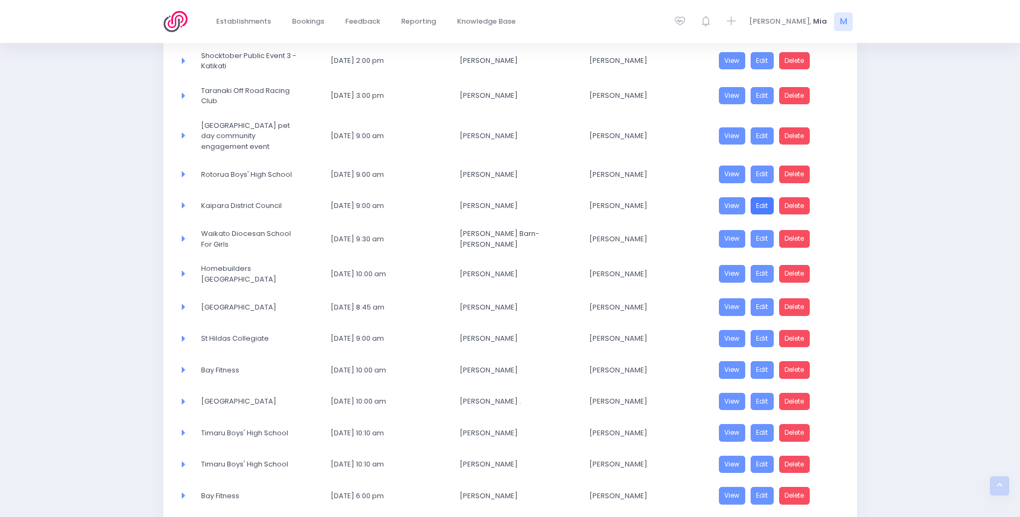
click at [767, 208] on link "Edit" at bounding box center [763, 206] width 24 height 18
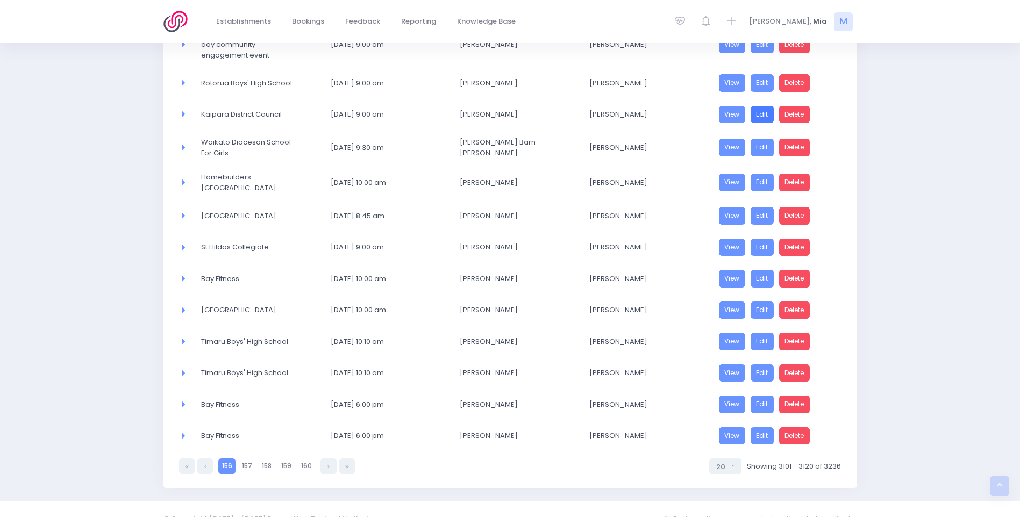
scroll to position [428, 0]
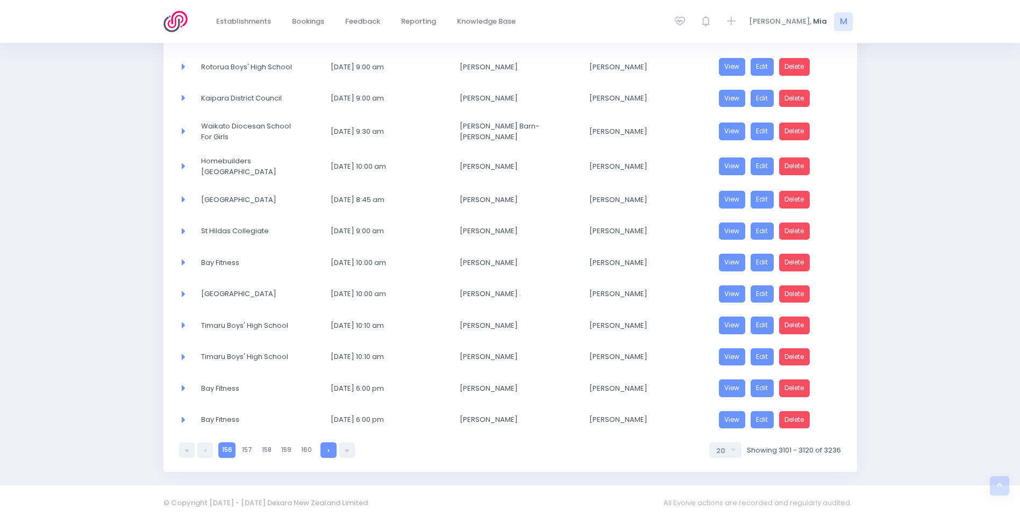
click at [323, 448] on link at bounding box center [329, 451] width 16 height 16
select select "20"
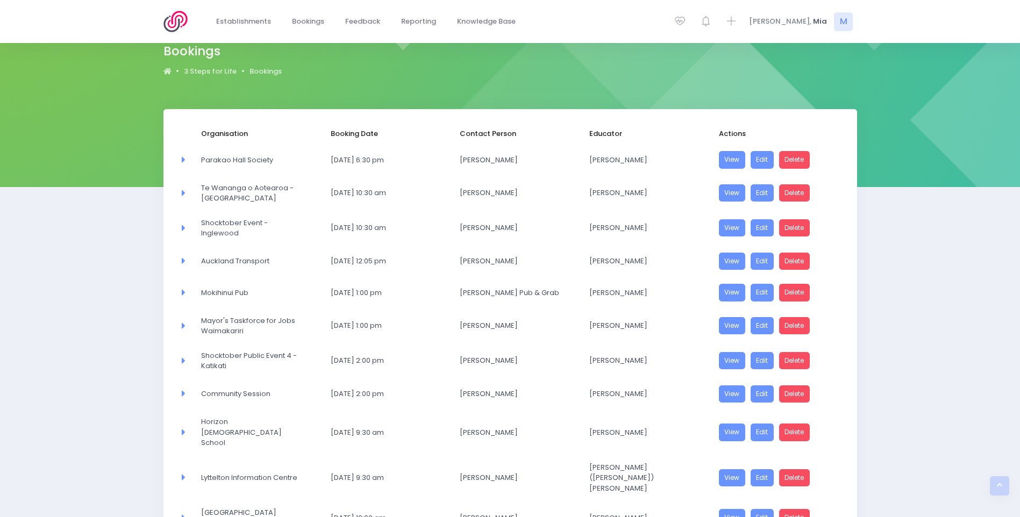
scroll to position [51, 0]
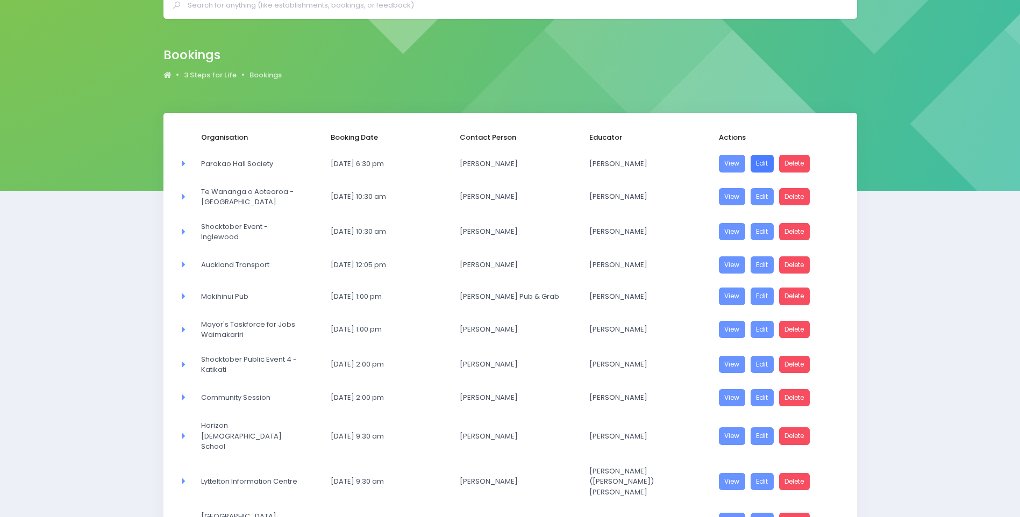
click at [768, 160] on link "Edit" at bounding box center [763, 164] width 24 height 18
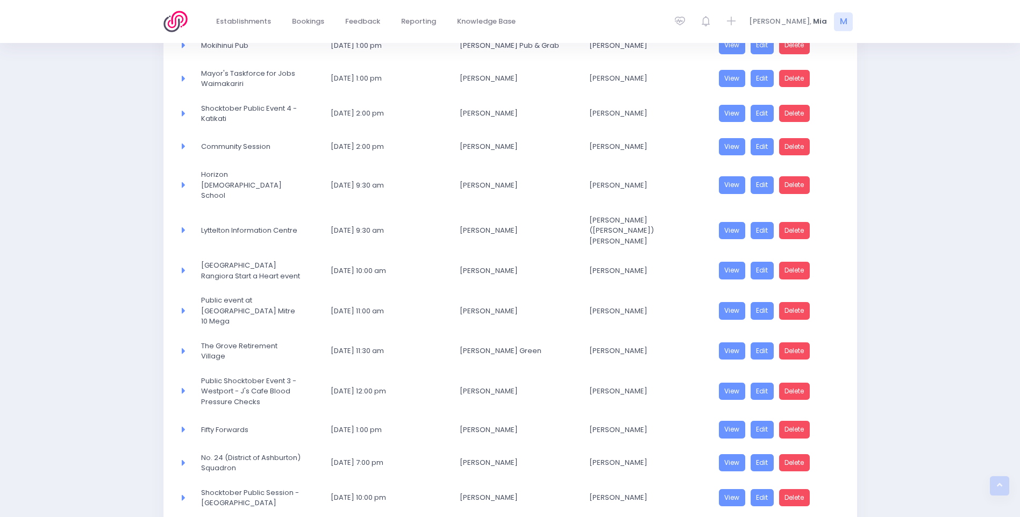
scroll to position [320, 0]
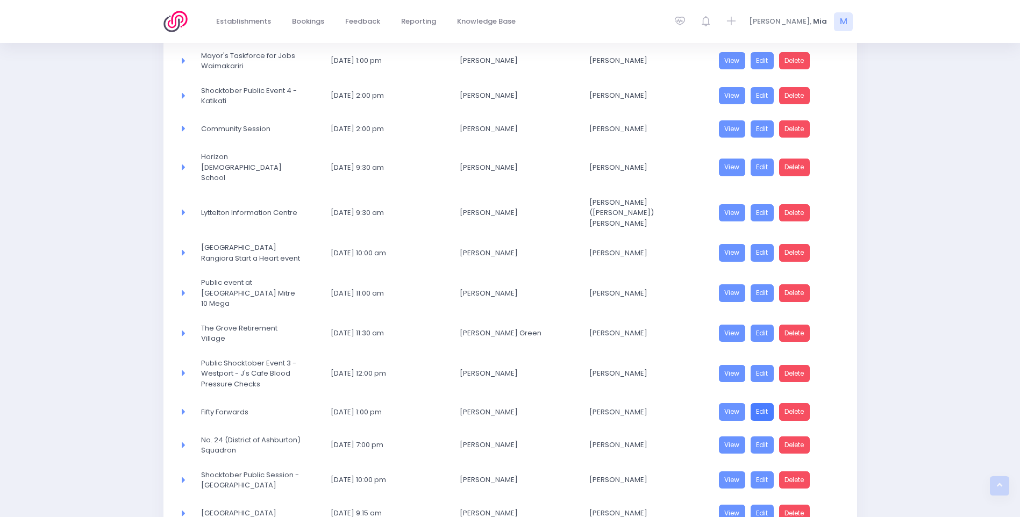
click at [763, 403] on link "Edit" at bounding box center [763, 412] width 24 height 18
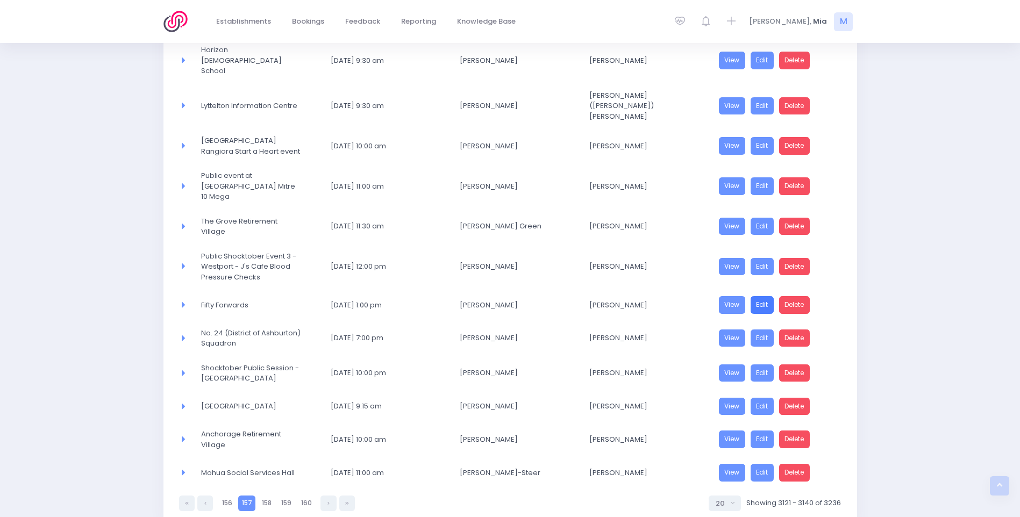
scroll to position [428, 0]
click at [767, 430] on link "Edit" at bounding box center [763, 439] width 24 height 18
click at [324, 495] on link at bounding box center [329, 503] width 16 height 16
select select "20"
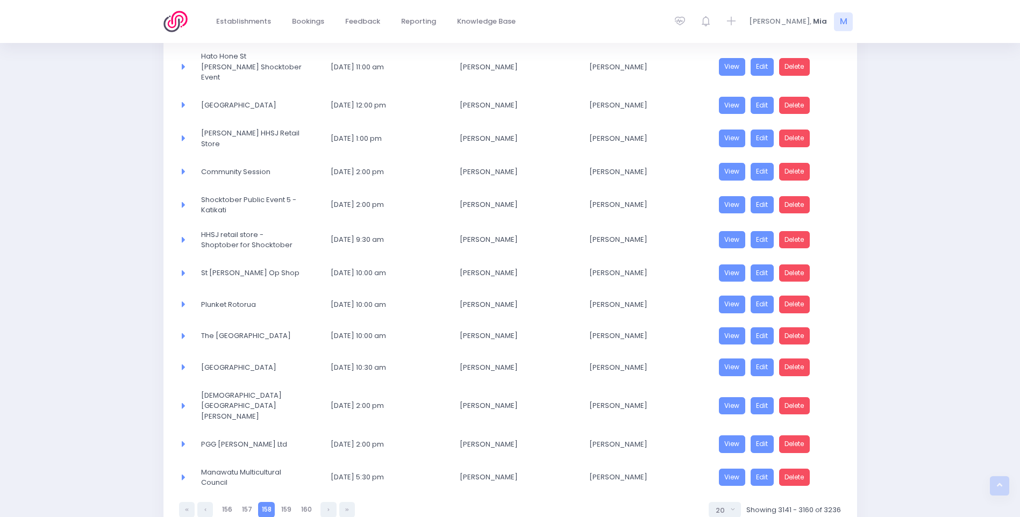
click at [324, 502] on link at bounding box center [329, 510] width 16 height 16
select select "20"
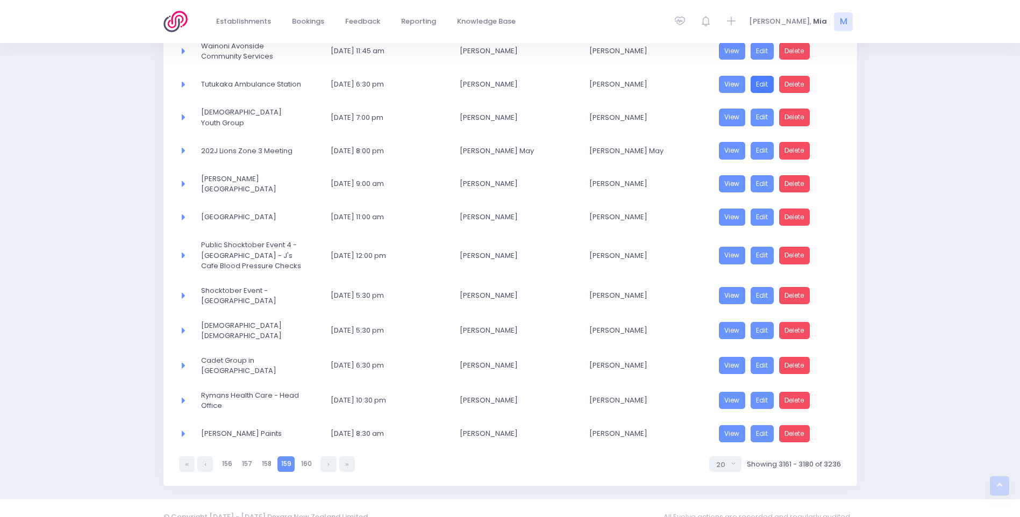
click at [764, 81] on link "Edit" at bounding box center [763, 85] width 24 height 18
click at [771, 357] on link "Edit" at bounding box center [763, 366] width 24 height 18
click at [765, 425] on link "Edit" at bounding box center [763, 434] width 24 height 18
click at [326, 457] on link at bounding box center [329, 465] width 16 height 16
select select "20"
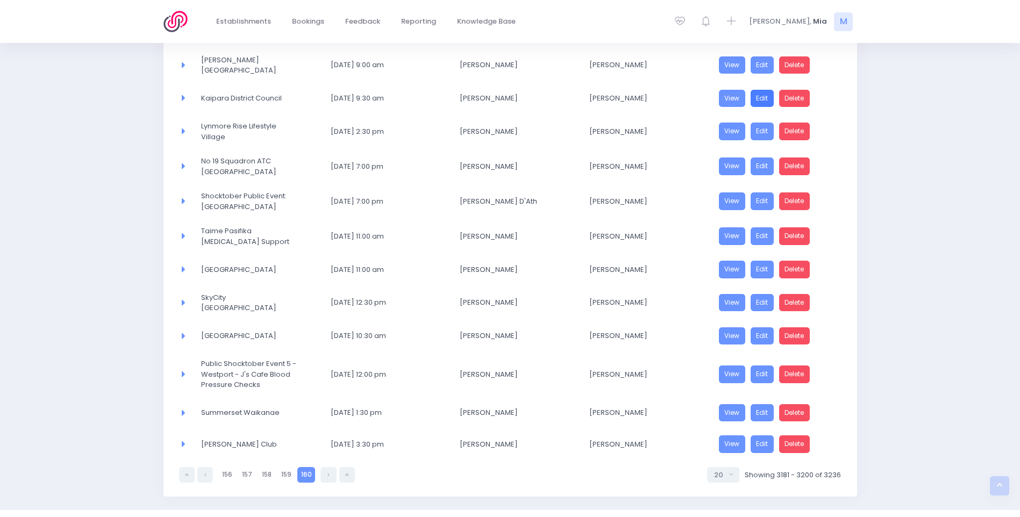
click at [765, 90] on link "Edit" at bounding box center [763, 99] width 24 height 18
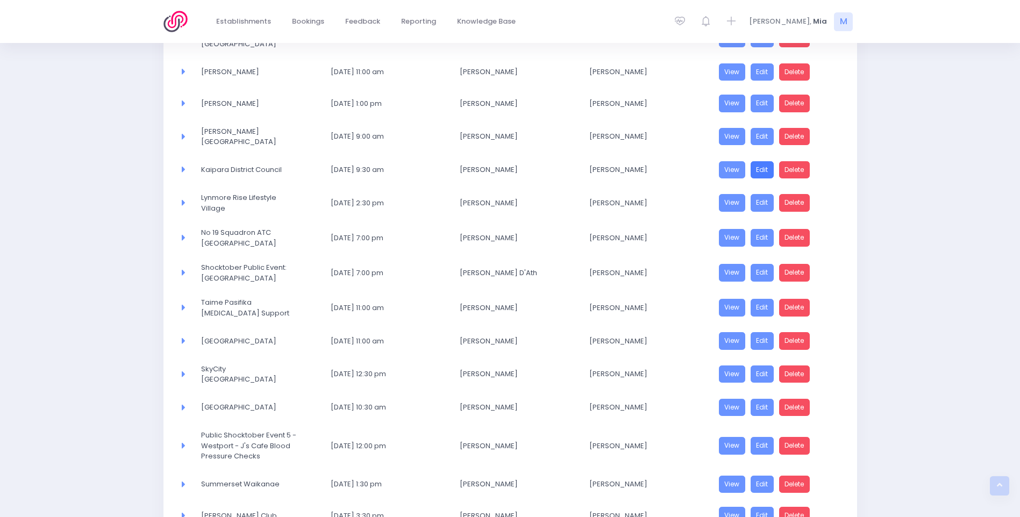
scroll to position [374, 0]
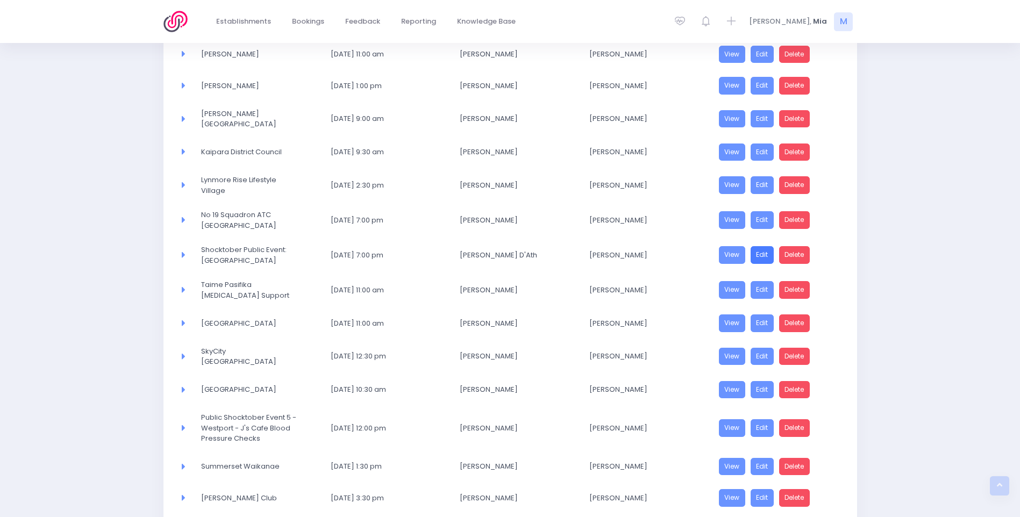
click at [766, 250] on link "Edit" at bounding box center [763, 255] width 24 height 18
